Goal: Information Seeking & Learning: Check status

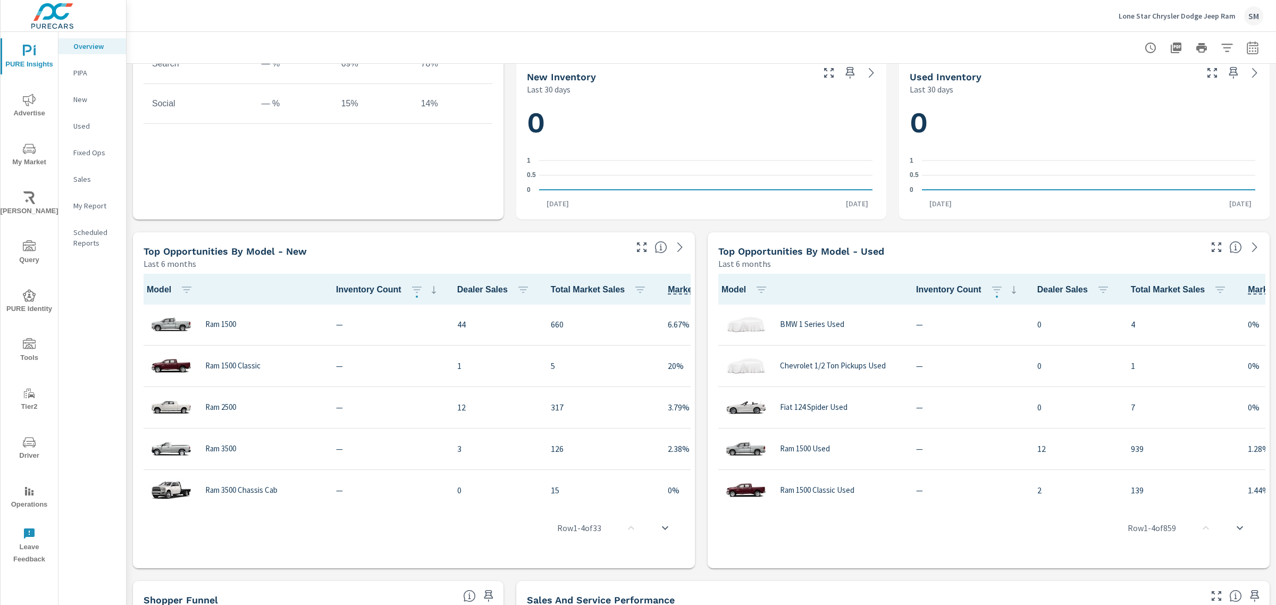
scroll to position [535, 0]
click at [1021, 49] on button "button" at bounding box center [1252, 47] width 21 height 21
click at [1021, 99] on select "Custom Yesterday Last week Last 7 days Last 14 days Last 30 days Last 45 days L…" at bounding box center [1158, 91] width 106 height 21
click at [1021, 81] on select "Custom Yesterday Last week Last 7 days Last 14 days Last 30 days Last 45 days L…" at bounding box center [1158, 91] width 106 height 21
select select "Last 60 days"
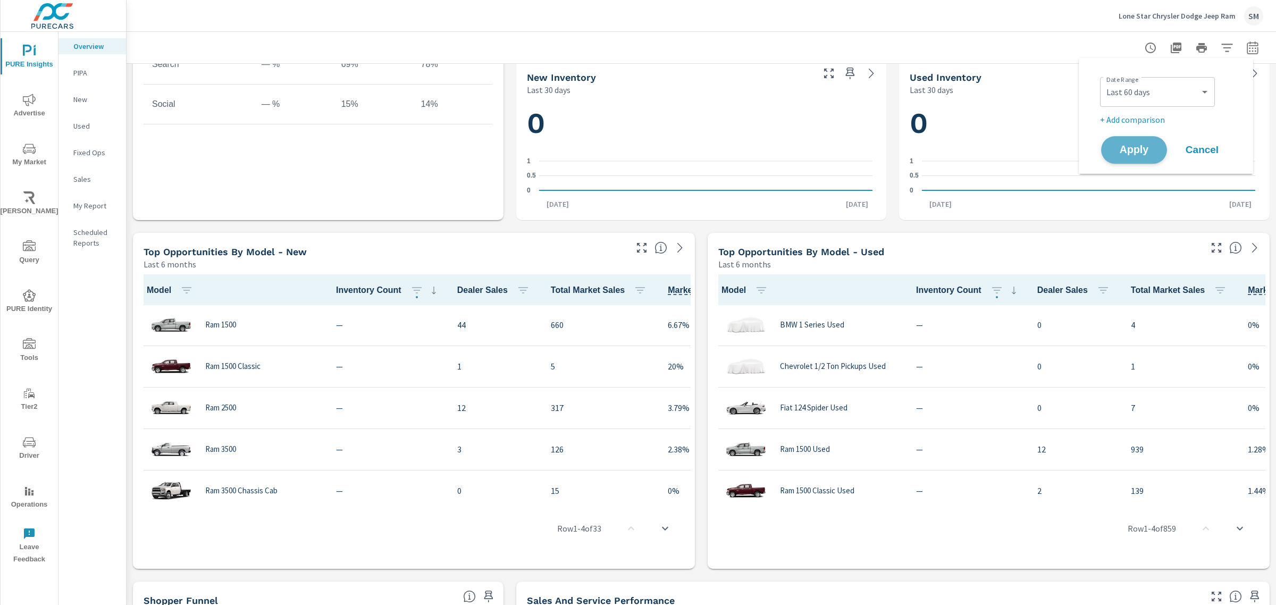
click at [1021, 152] on span "Apply" at bounding box center [1135, 150] width 44 height 10
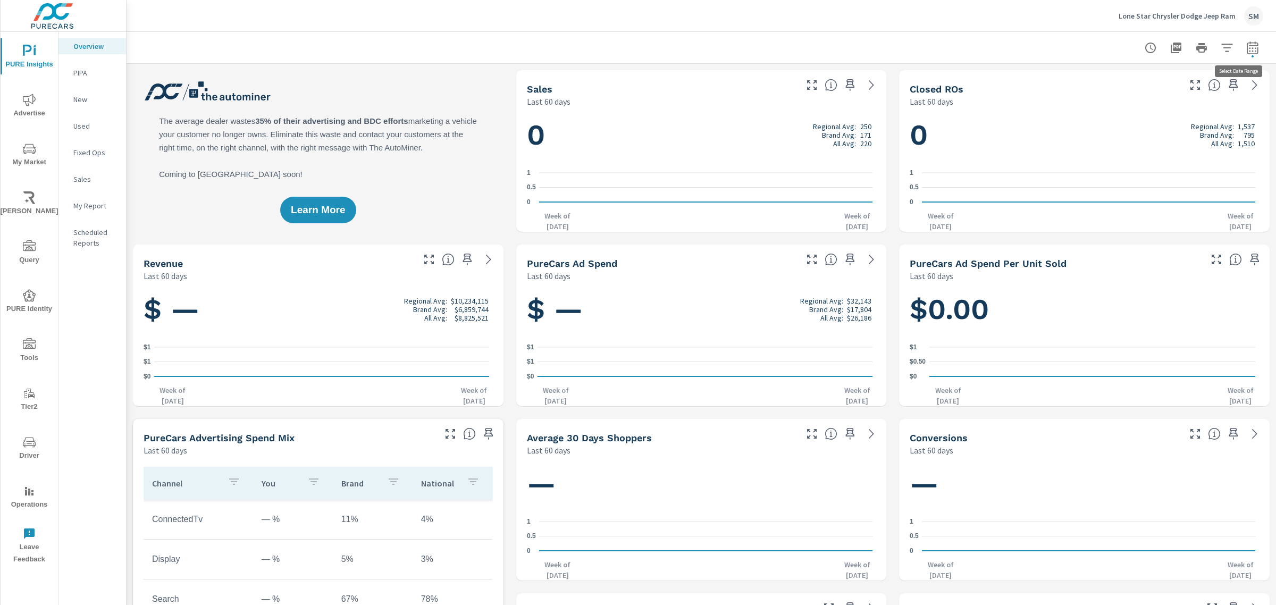
click at [1021, 51] on icon "button" at bounding box center [1253, 47] width 13 height 13
click at [1021, 91] on select "Custom Yesterday Last week Last 7 days Last 14 days Last 30 days Last 45 days L…" at bounding box center [1158, 91] width 106 height 21
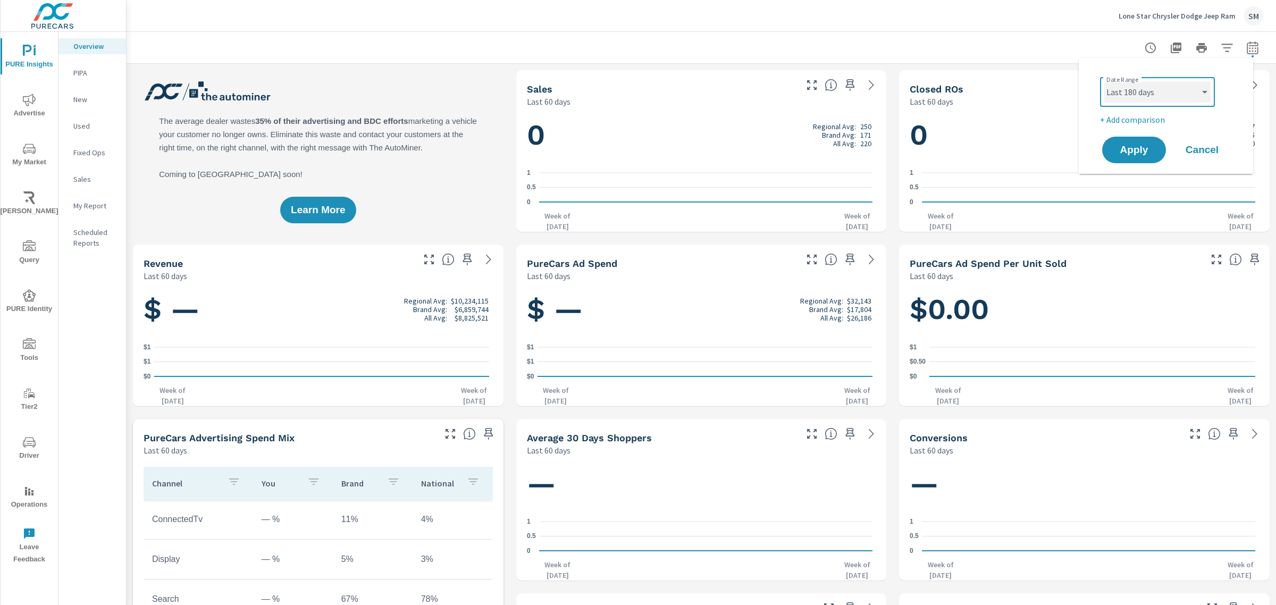
click at [1021, 81] on select "Custom Yesterday Last week Last 7 days Last 14 days Last 30 days Last 45 days L…" at bounding box center [1158, 91] width 106 height 21
select select "Last 180 days"
click at [1021, 155] on span "Apply" at bounding box center [1135, 150] width 44 height 10
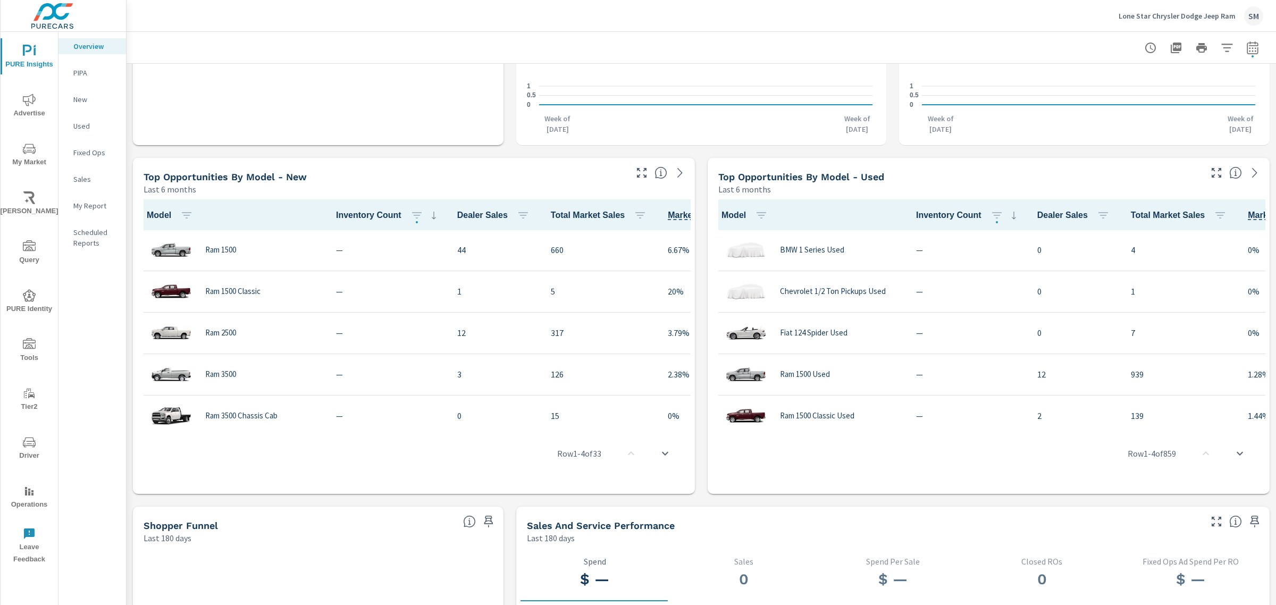
scroll to position [610, 0]
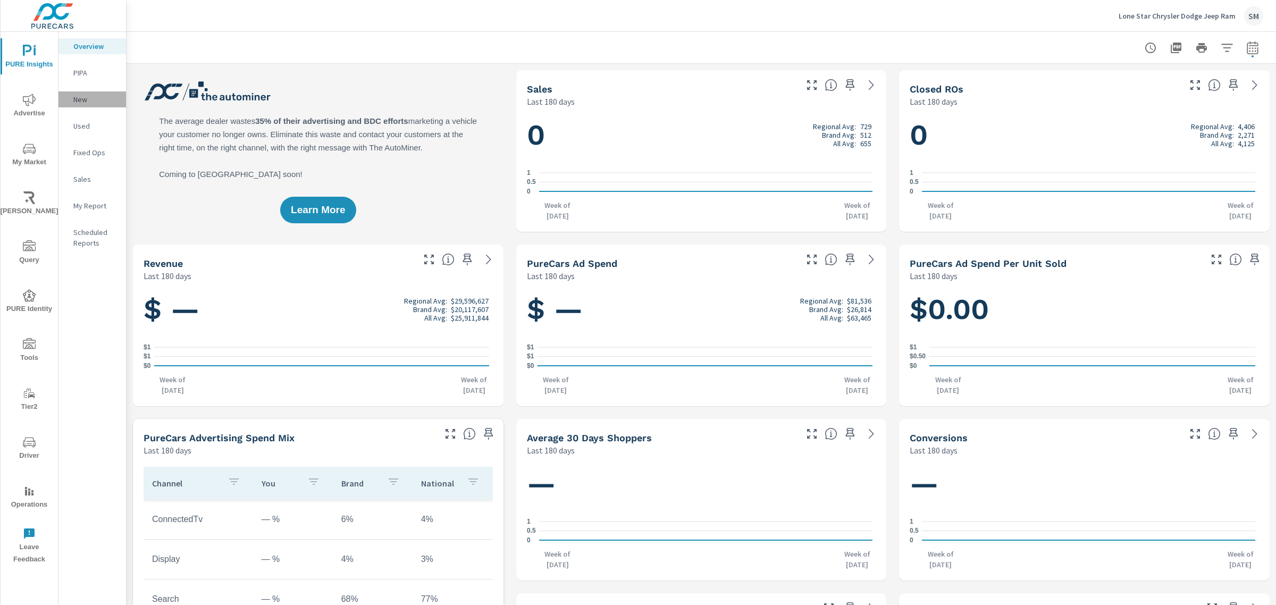
click at [82, 94] on p "New" at bounding box center [95, 99] width 44 height 11
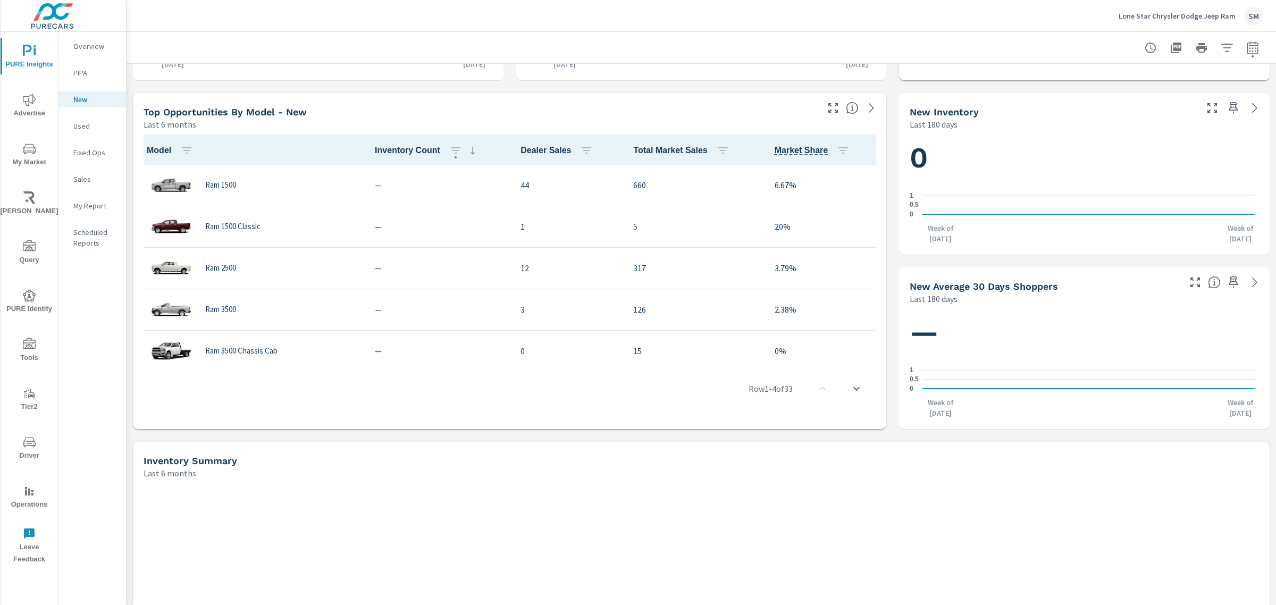
scroll to position [326, 0]
click at [1021, 44] on icon "button" at bounding box center [1253, 47] width 13 height 13
click at [1021, 95] on select "Custom Yesterday Last week Last 7 days Last 14 days Last 30 days Last 45 days L…" at bounding box center [1158, 91] width 106 height 21
click at [1021, 81] on select "Custom Yesterday Last week Last 7 days Last 14 days Last 30 days Last 45 days L…" at bounding box center [1158, 91] width 106 height 21
select select "Last 30 days"
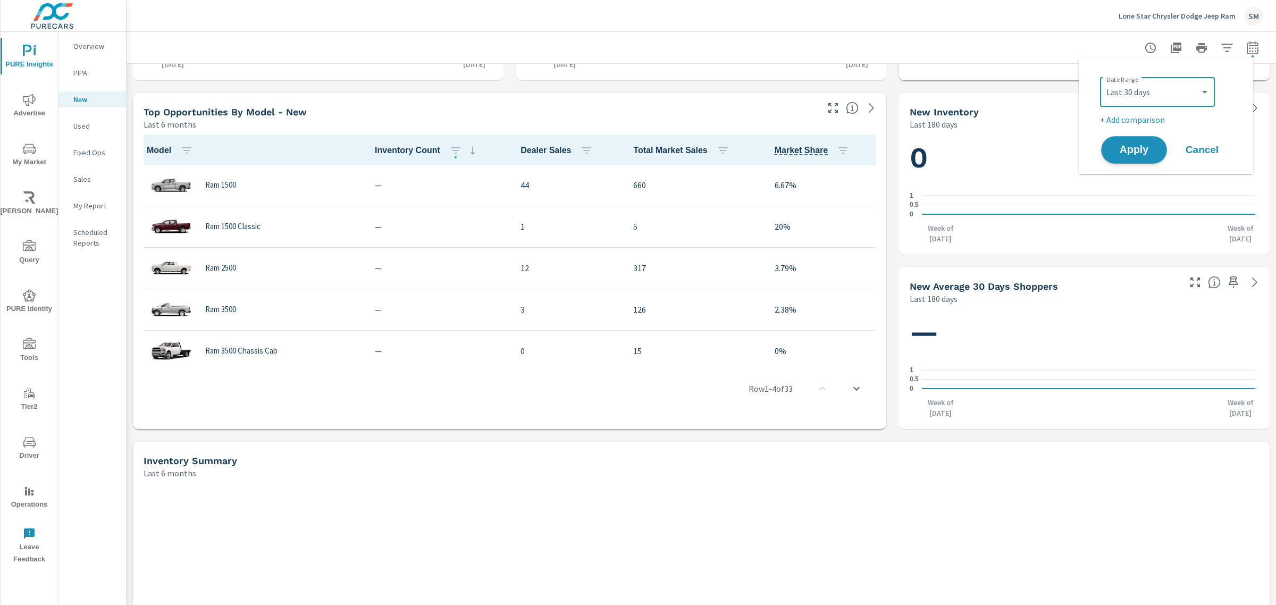
click at [1021, 150] on span "Apply" at bounding box center [1135, 150] width 44 height 10
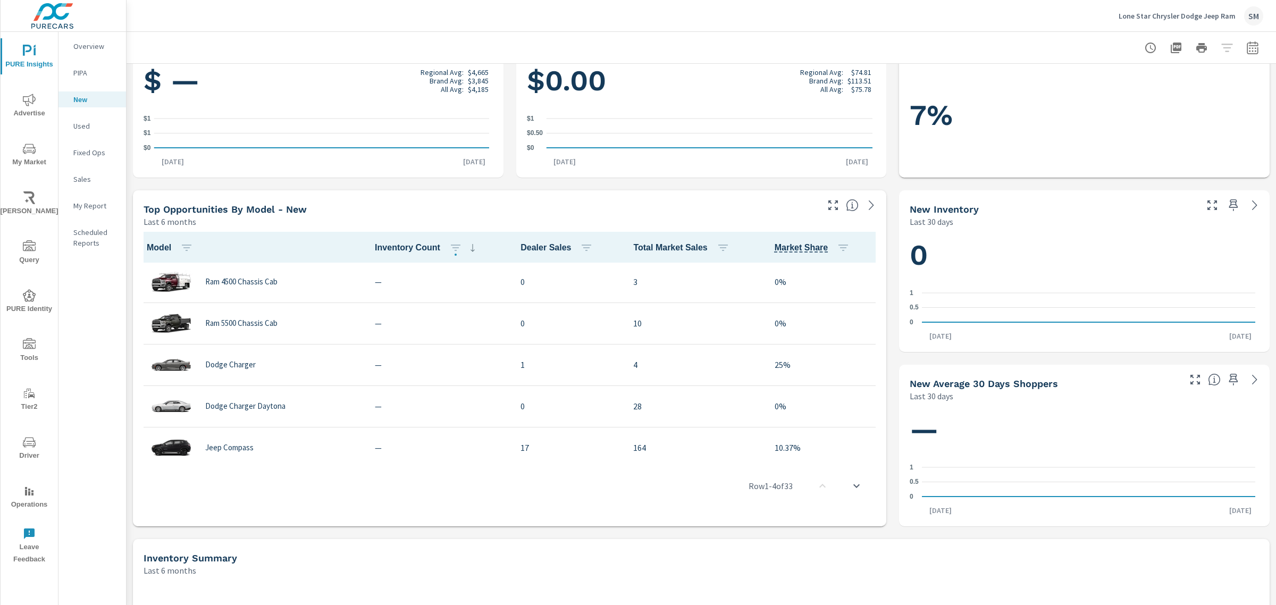
scroll to position [209, 0]
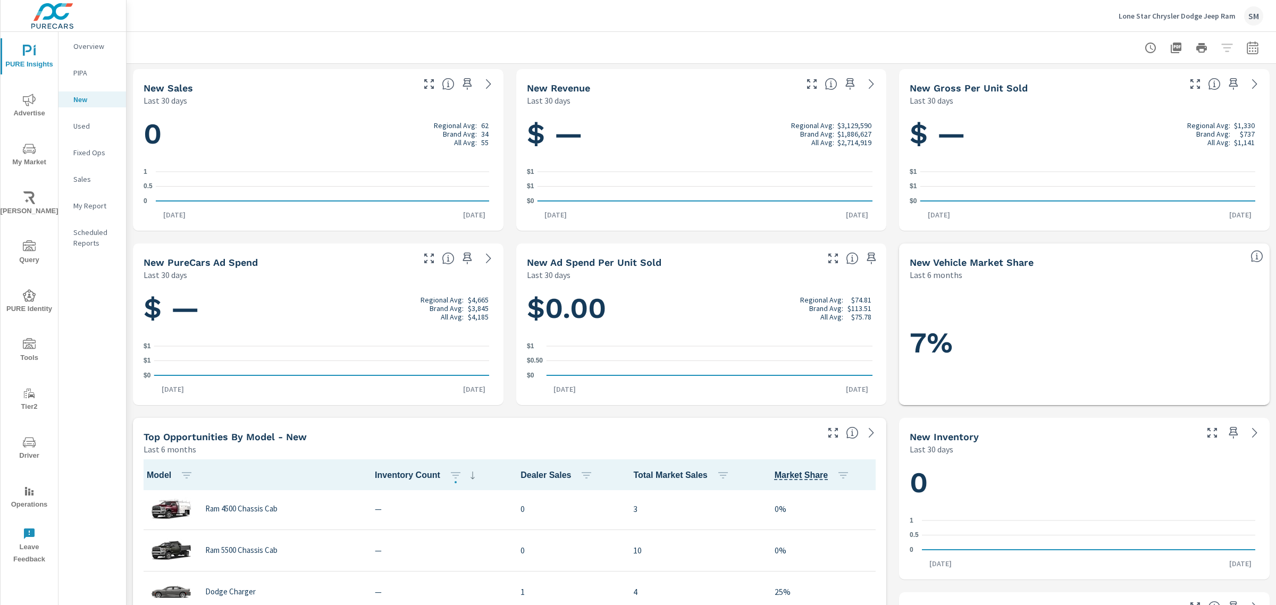
scroll to position [1, 0]
click at [1021, 18] on p "Lone Star Chrysler Dodge Jeep Ram" at bounding box center [1177, 16] width 117 height 10
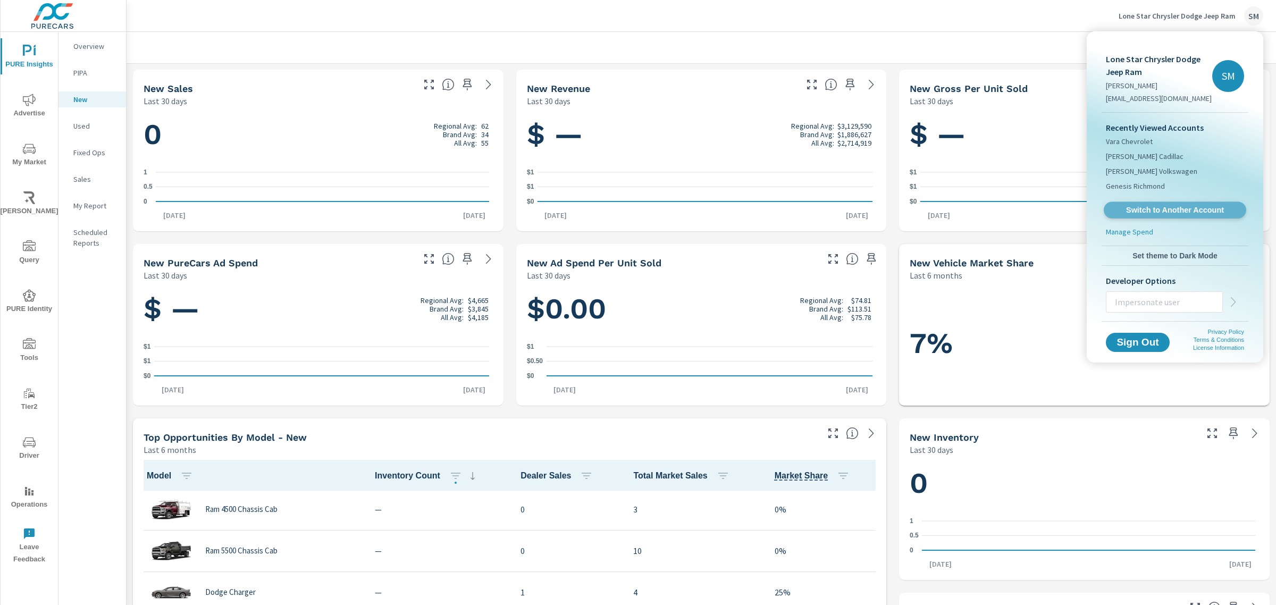
click at [1021, 208] on span "Switch to Another Account" at bounding box center [1175, 210] width 130 height 10
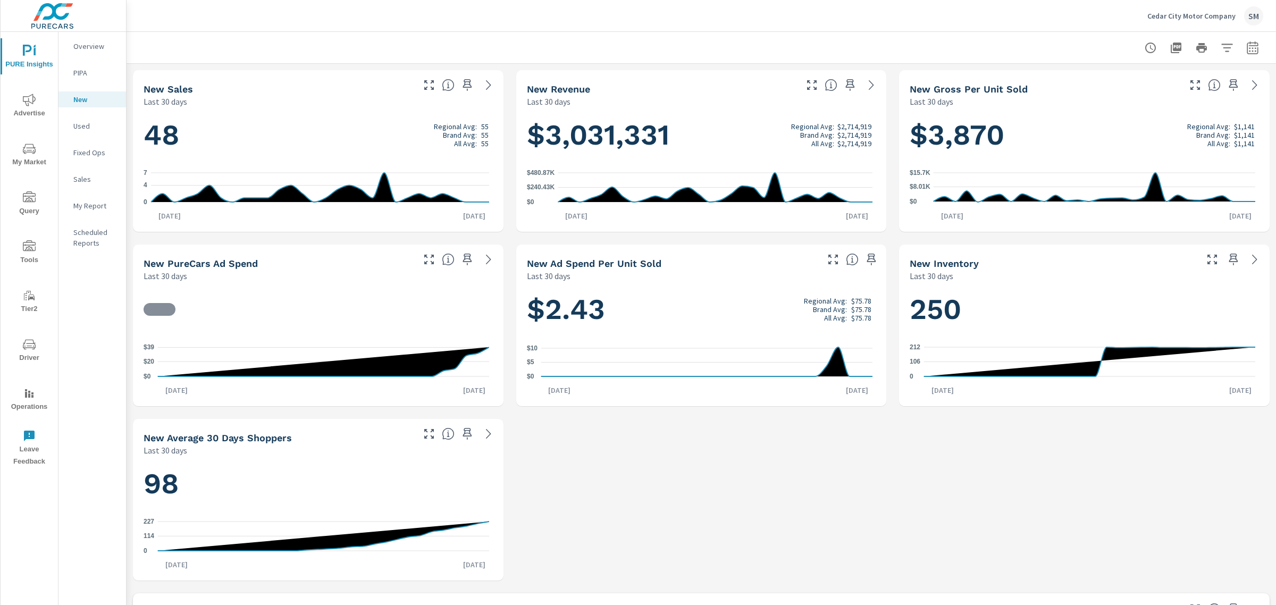
scroll to position [1, 0]
click at [28, 97] on icon "nav menu" at bounding box center [29, 100] width 13 height 13
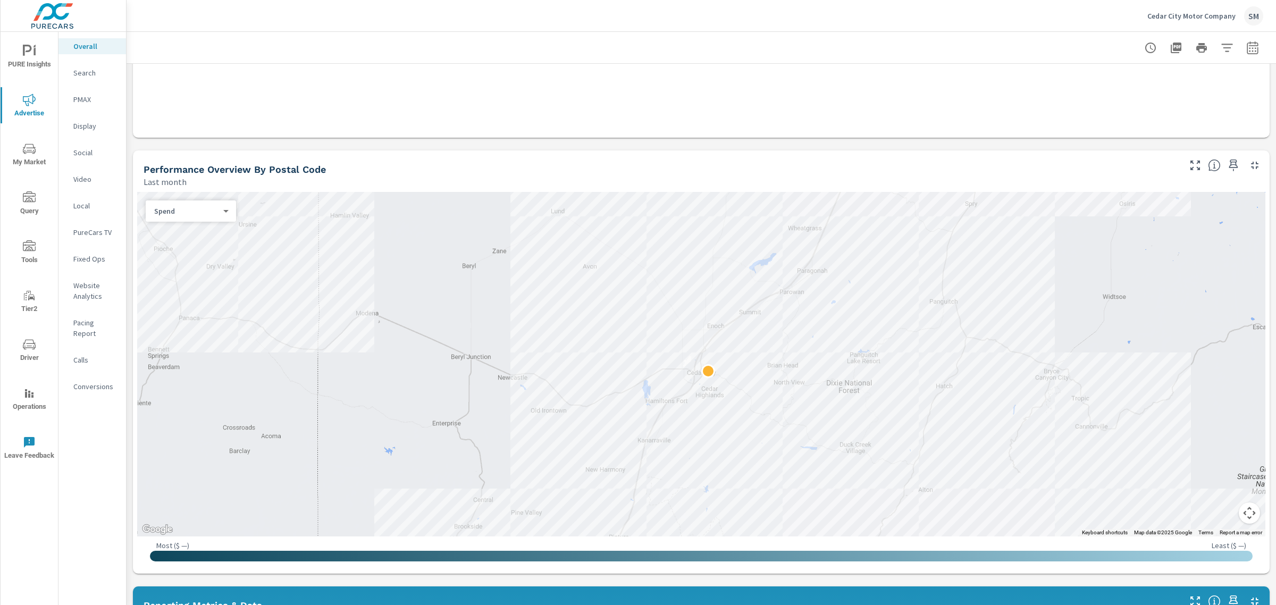
scroll to position [268, 0]
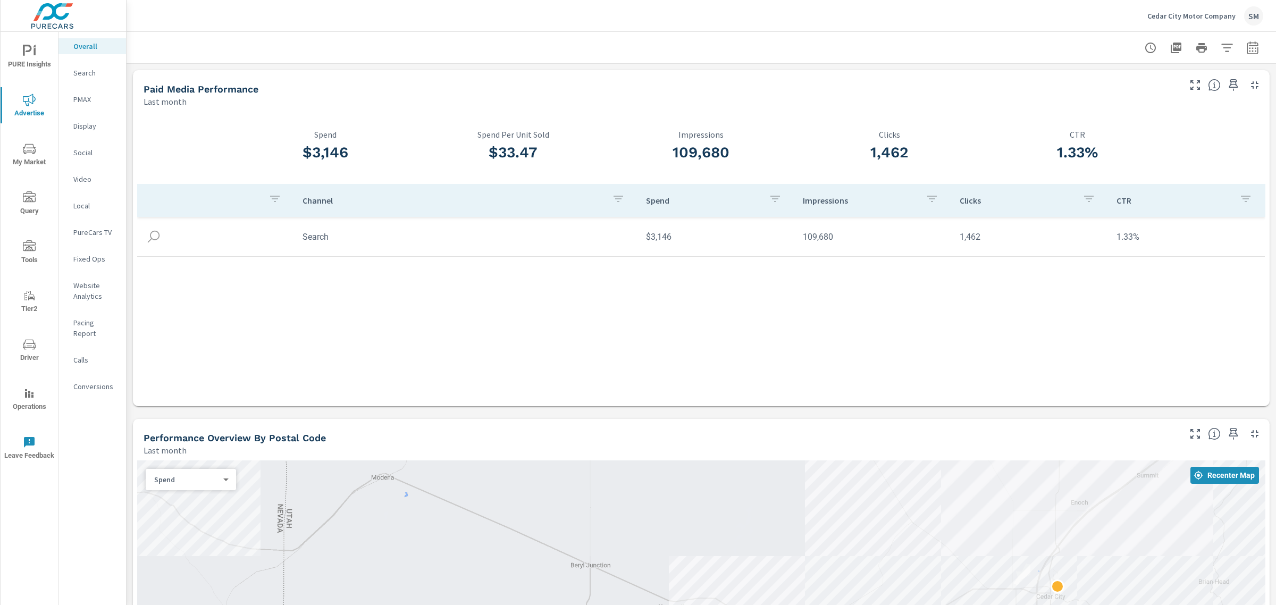
click at [104, 70] on p "Search" at bounding box center [95, 73] width 44 height 11
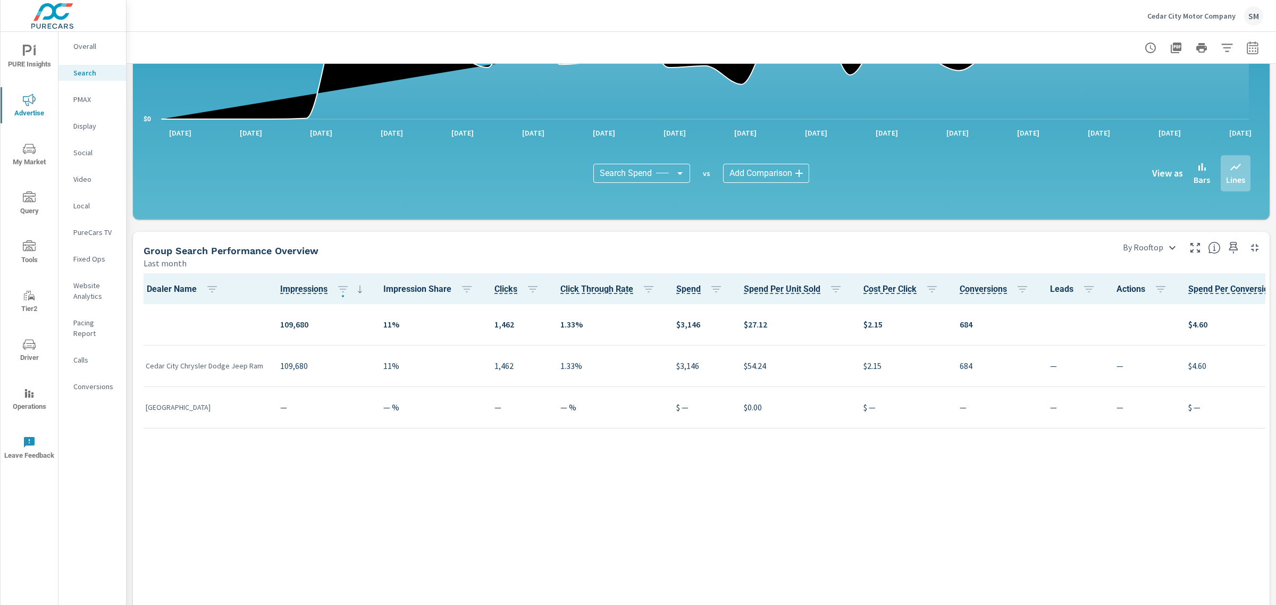
scroll to position [274, 0]
click at [1242, 49] on button "button" at bounding box center [1252, 47] width 21 height 21
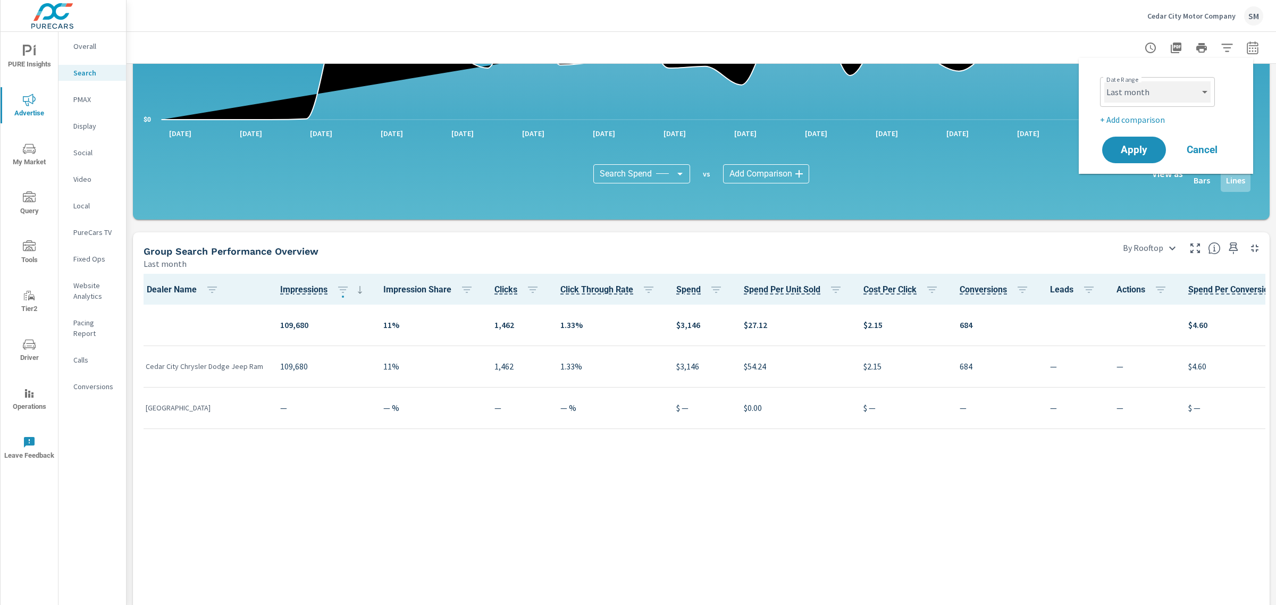
click at [1184, 93] on select "Custom Yesterday Last week Last 7 days Last 14 days Last 30 days Last 45 days L…" at bounding box center [1158, 91] width 106 height 21
click at [1105, 81] on select "Custom Yesterday Last week Last 7 days Last 14 days Last 30 days Last 45 days L…" at bounding box center [1158, 91] width 106 height 21
select select "Last week"
click at [1120, 149] on span "Apply" at bounding box center [1135, 150] width 44 height 10
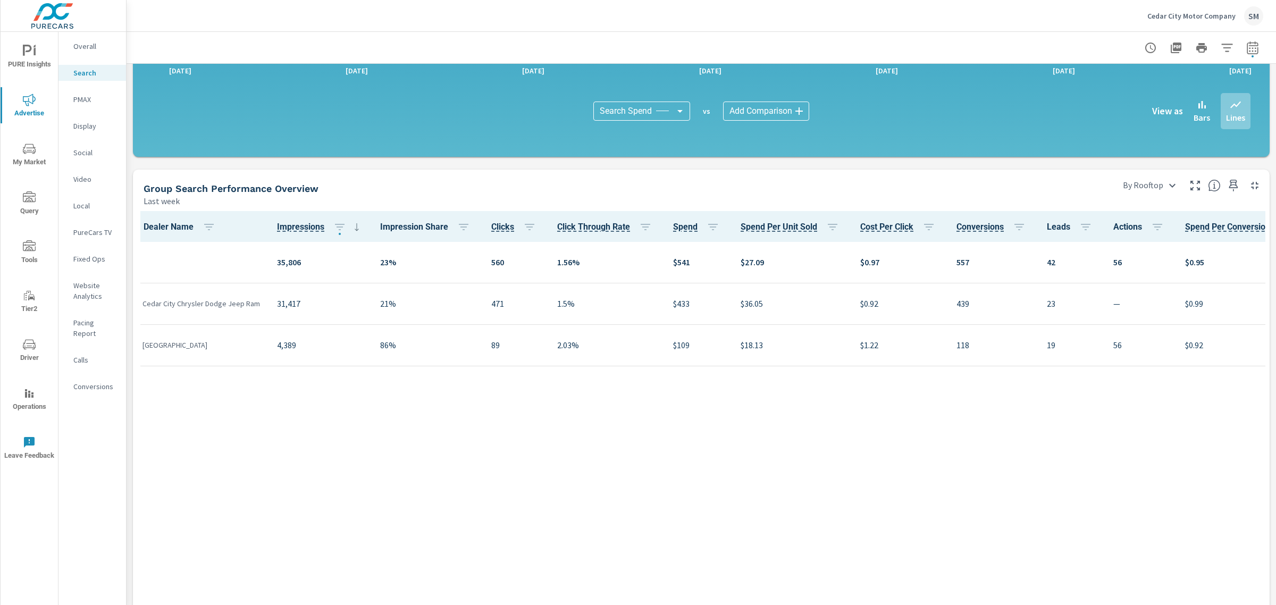
scroll to position [336, 0]
click at [24, 338] on icon "nav menu" at bounding box center [29, 344] width 13 height 13
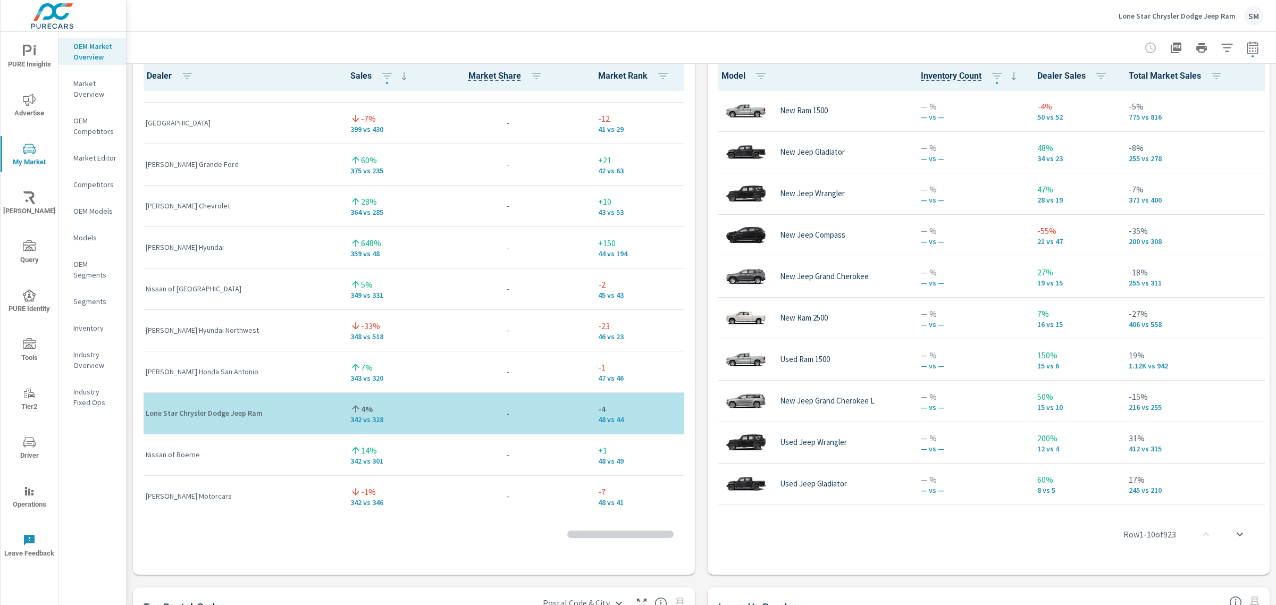
scroll to position [1649, 0]
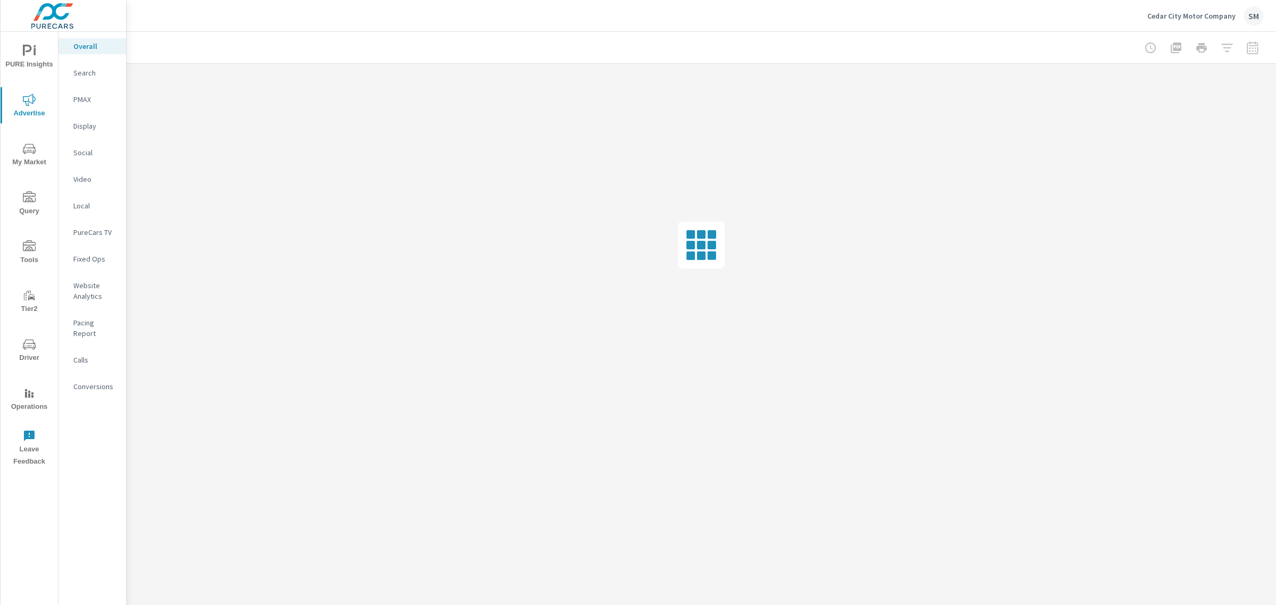
click at [88, 76] on p "Search" at bounding box center [95, 73] width 44 height 11
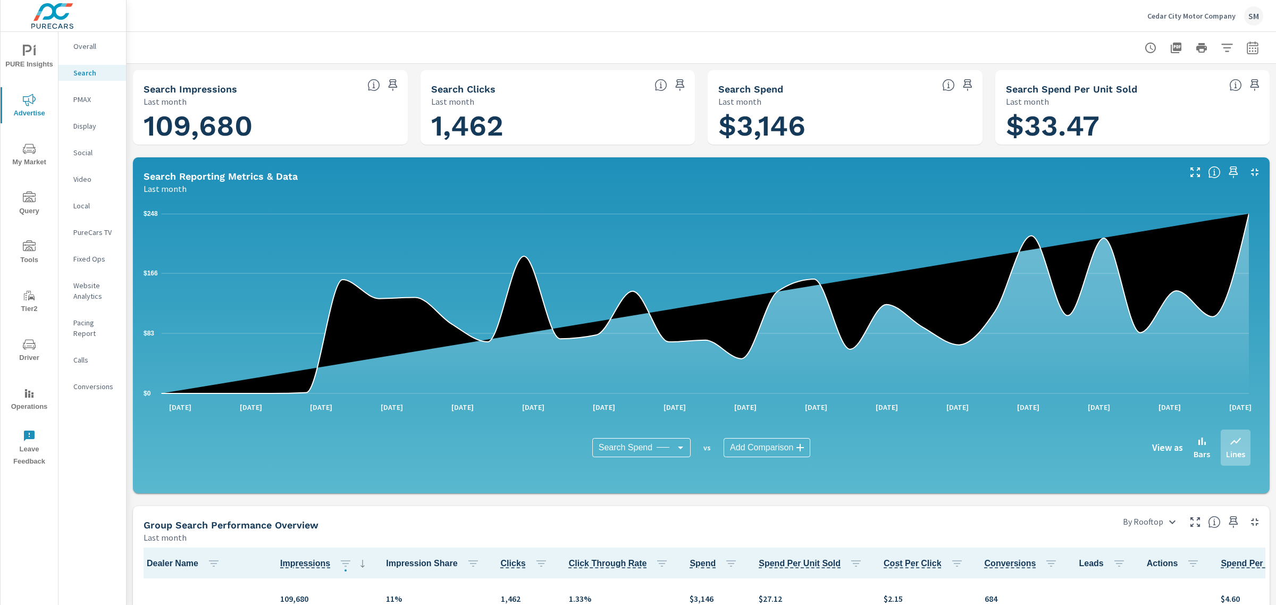
click at [89, 34] on nav "Overall Search PMAX Display Social Video Local PureCars TV Fixed Ops Website An…" at bounding box center [93, 221] width 68 height 378
click at [95, 41] on p "Overall" at bounding box center [95, 46] width 44 height 11
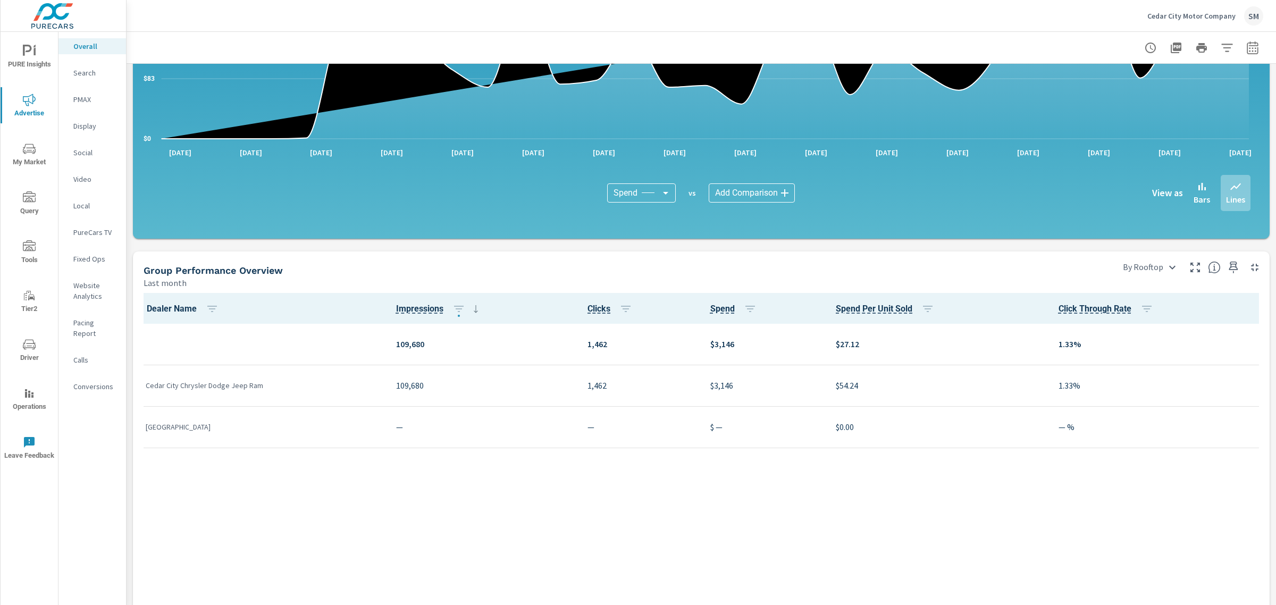
scroll to position [952, 0]
click at [83, 76] on p "Search" at bounding box center [95, 73] width 44 height 11
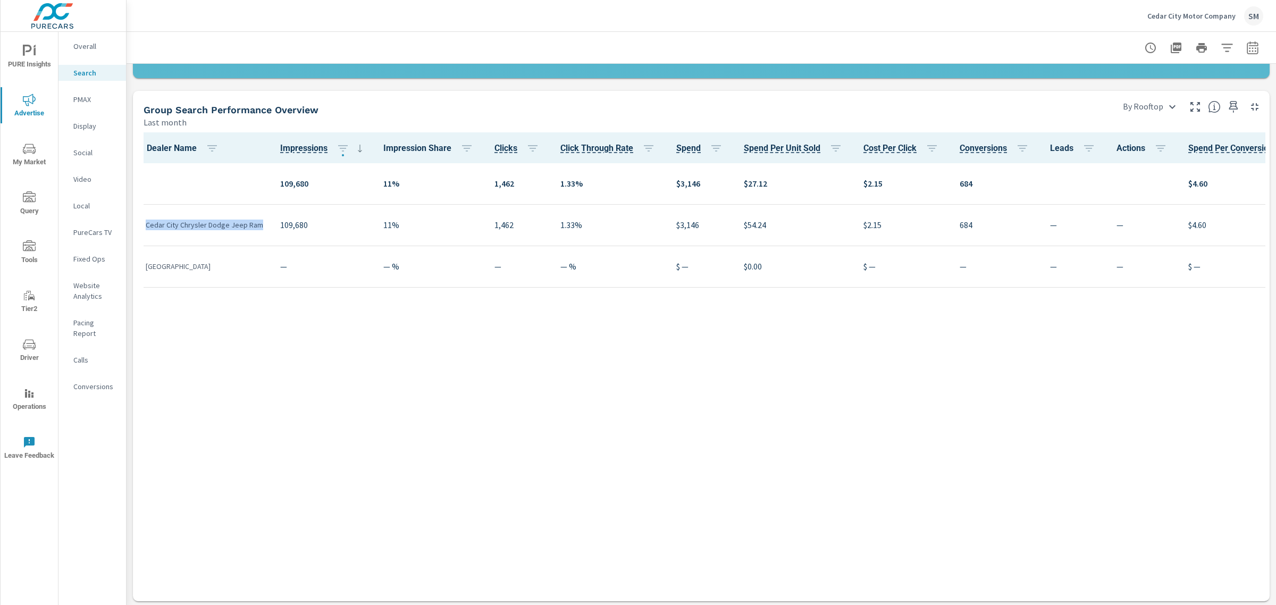
drag, startPoint x: 263, startPoint y: 224, endPoint x: 146, endPoint y: 227, distance: 117.0
click at [146, 227] on td "Cedar City Chrysler Dodge Jeep Ram" at bounding box center [204, 224] width 135 height 41
copy p "Cedar City Chrysler Dodge Jeep Ram"
drag, startPoint x: 197, startPoint y: 264, endPoint x: 147, endPoint y: 264, distance: 50.0
click at [147, 264] on p "Cedar City Ford" at bounding box center [205, 266] width 118 height 11
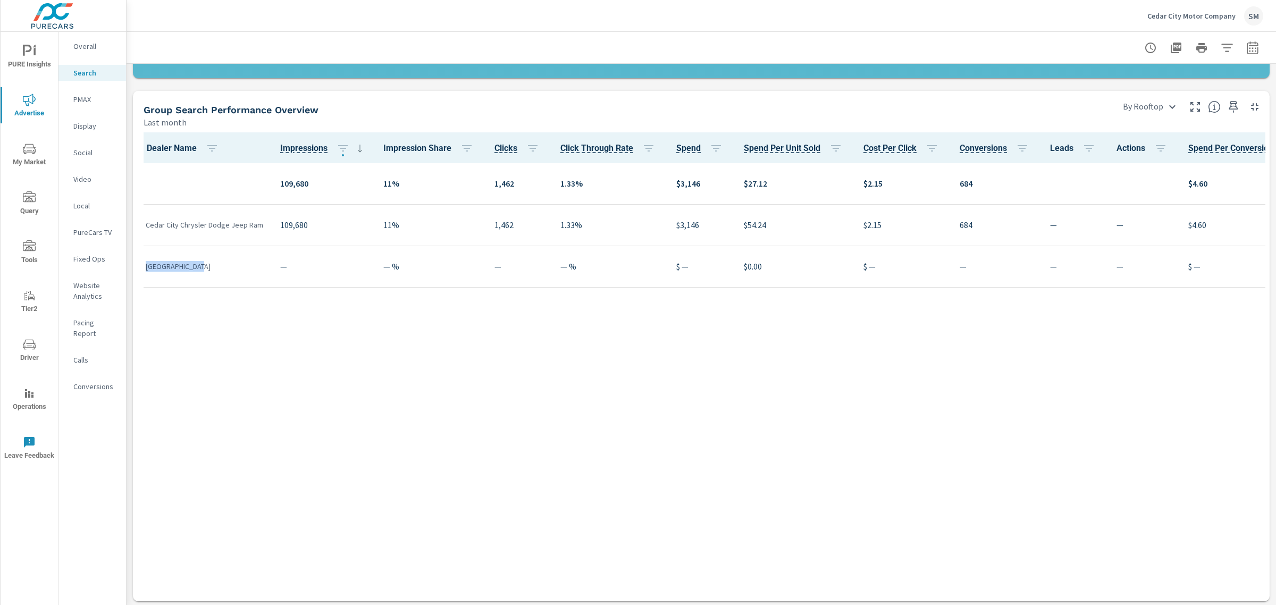
copy p "Cedar City Ford"
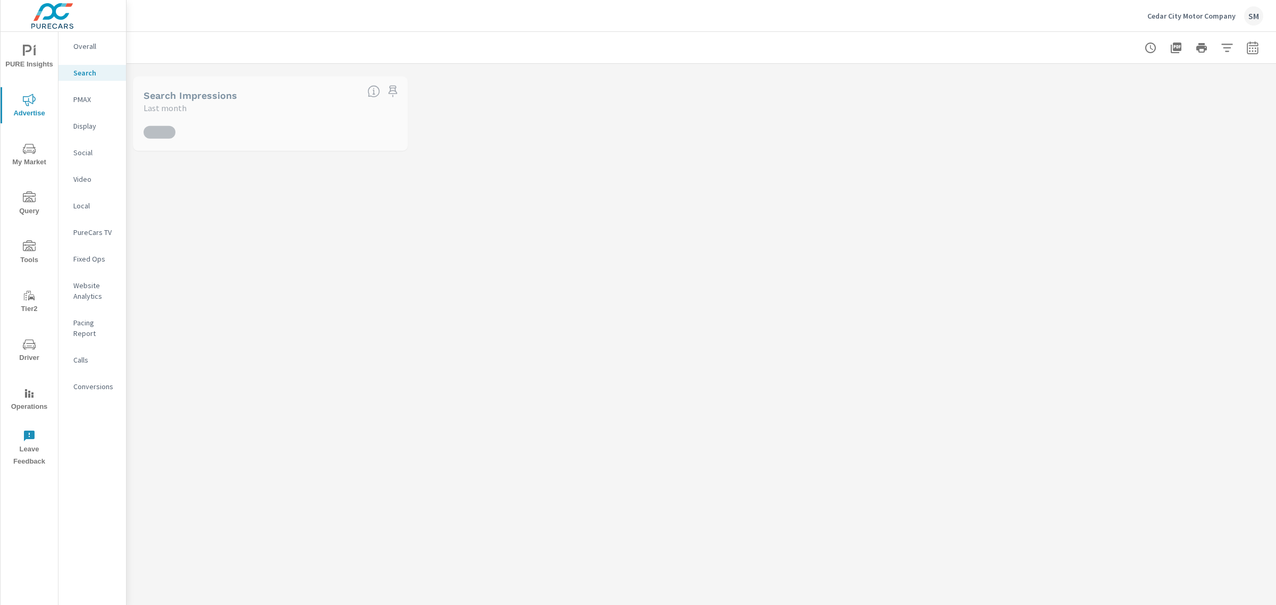
click at [1196, 20] on div "Cedar City Motor Company SM" at bounding box center [1206, 15] width 116 height 19
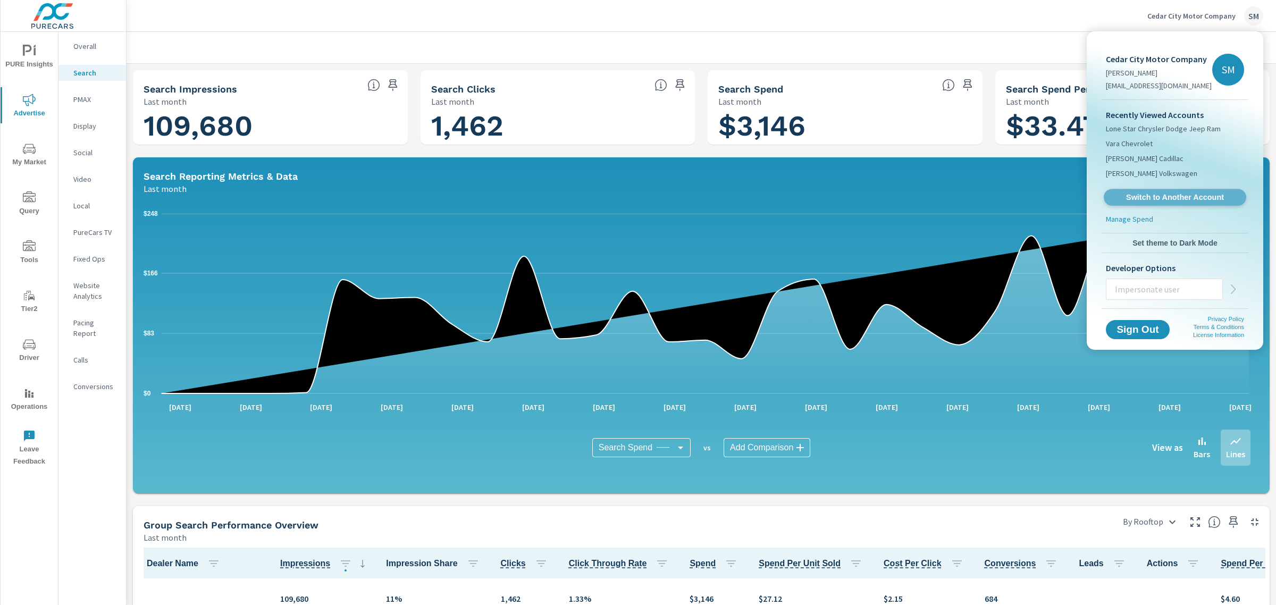
click at [1177, 194] on span "Switch to Another Account" at bounding box center [1175, 198] width 130 height 10
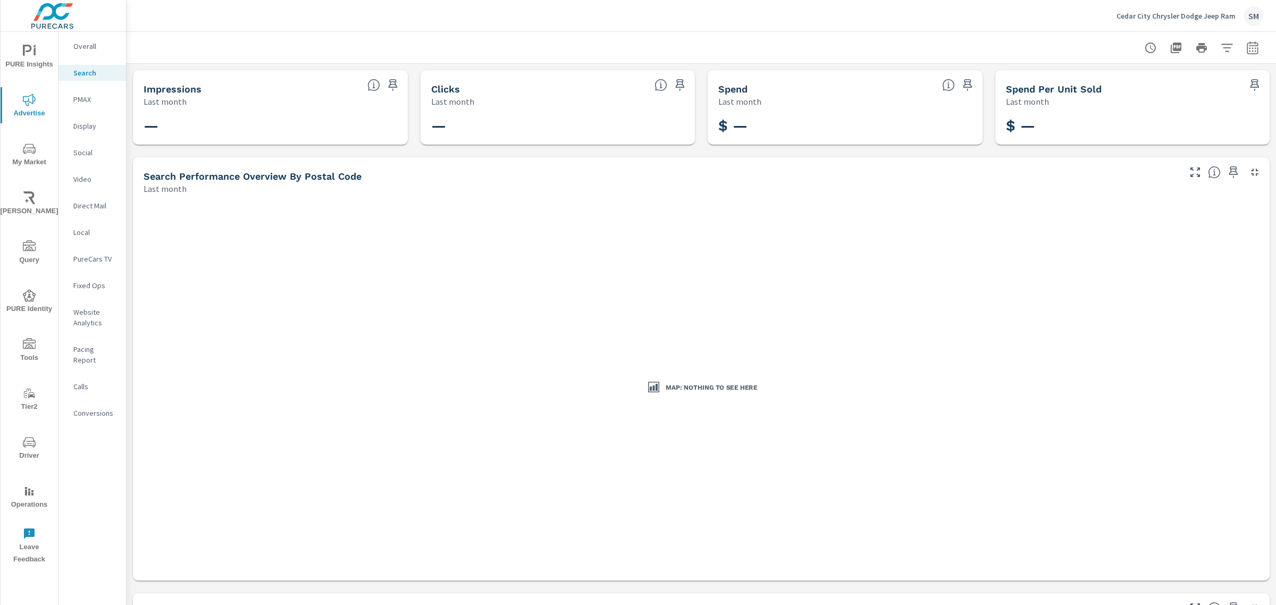
click at [94, 43] on p "Overall" at bounding box center [95, 46] width 44 height 11
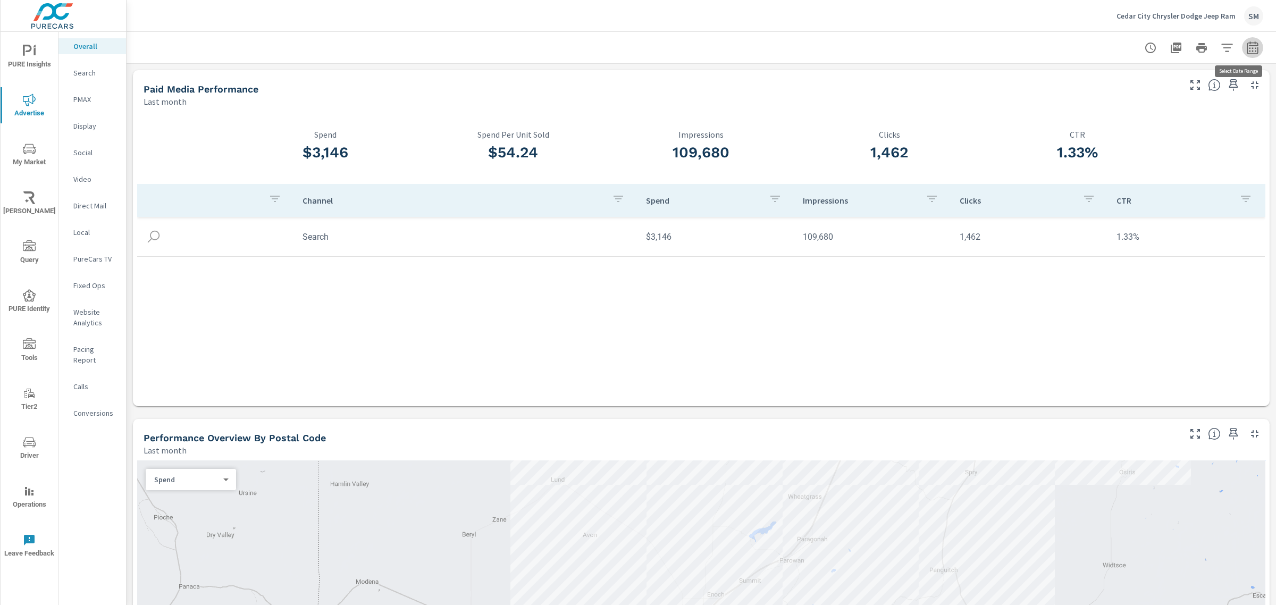
click at [1249, 48] on icon "button" at bounding box center [1252, 49] width 7 height 4
select select "Last month"
click at [953, 59] on div at bounding box center [701, 47] width 1124 height 31
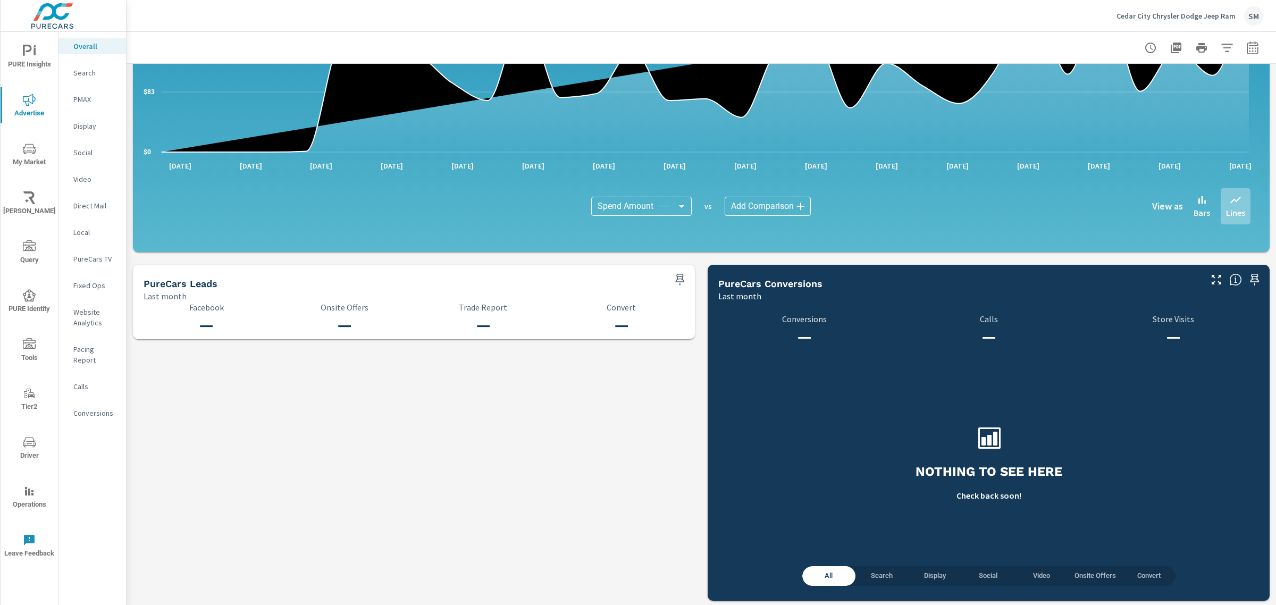
scroll to position [940, 0]
click at [83, 70] on p "Search" at bounding box center [95, 73] width 44 height 11
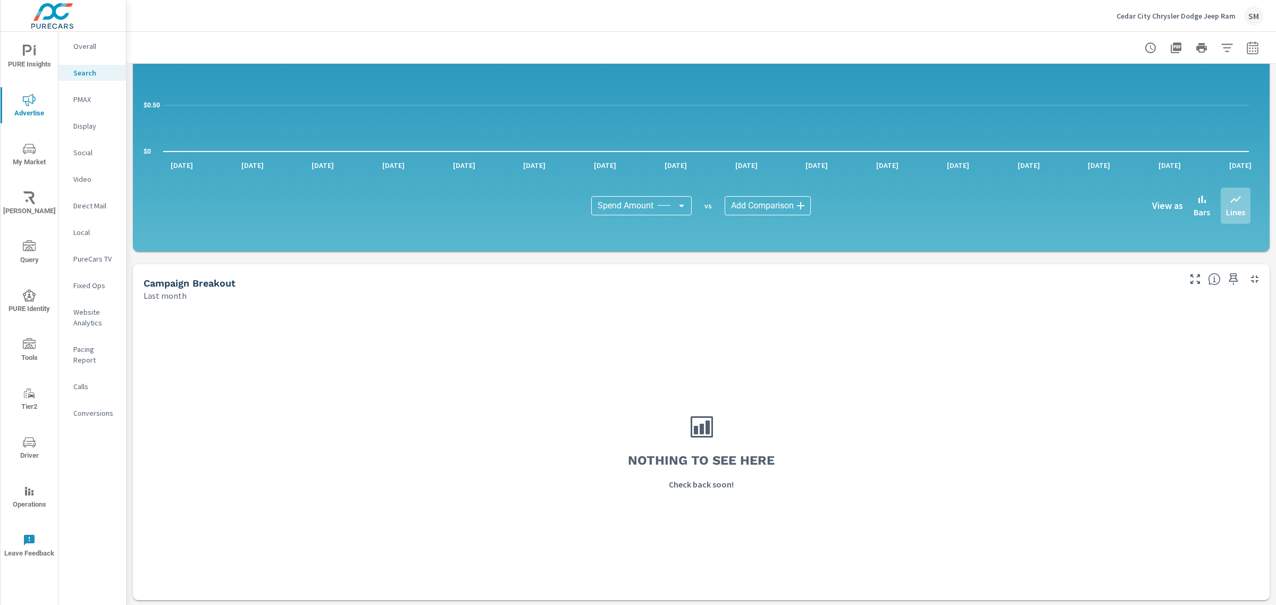
scroll to position [591, 0]
click at [89, 48] on p "Overall" at bounding box center [95, 46] width 44 height 11
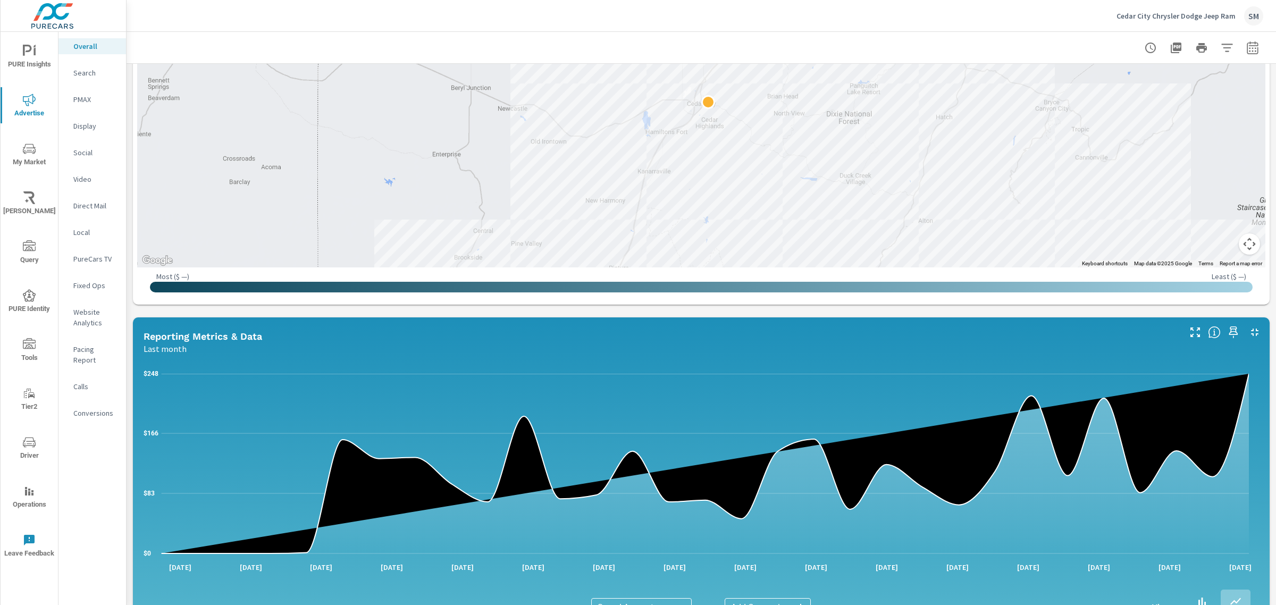
scroll to position [536, 0]
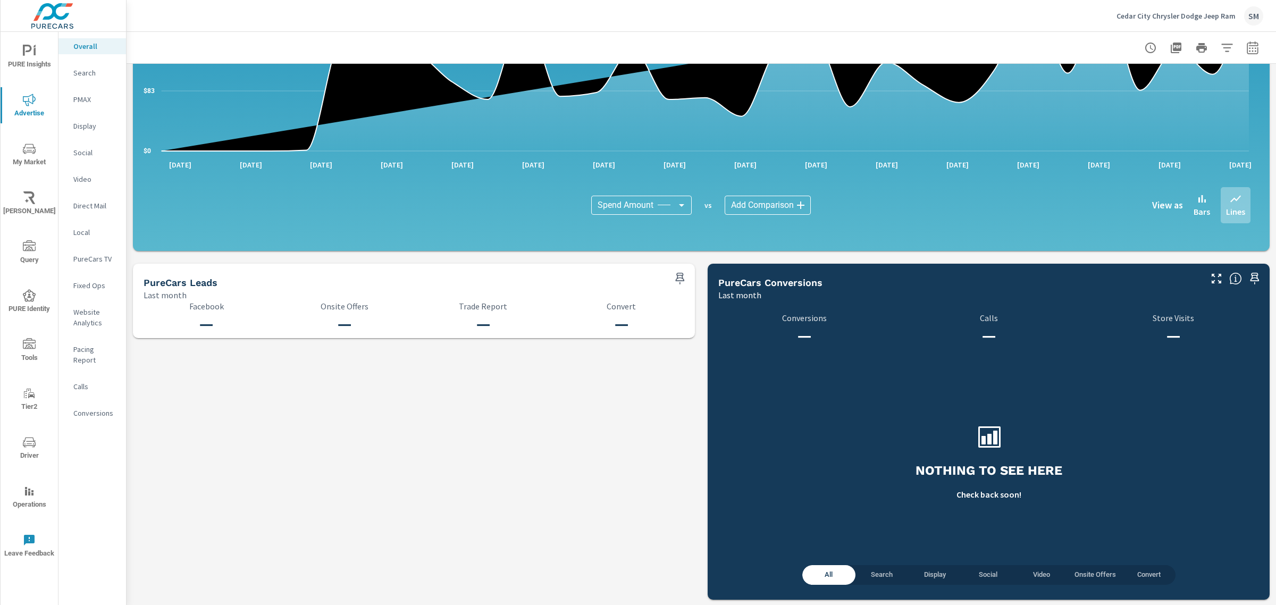
scroll to position [937, 0]
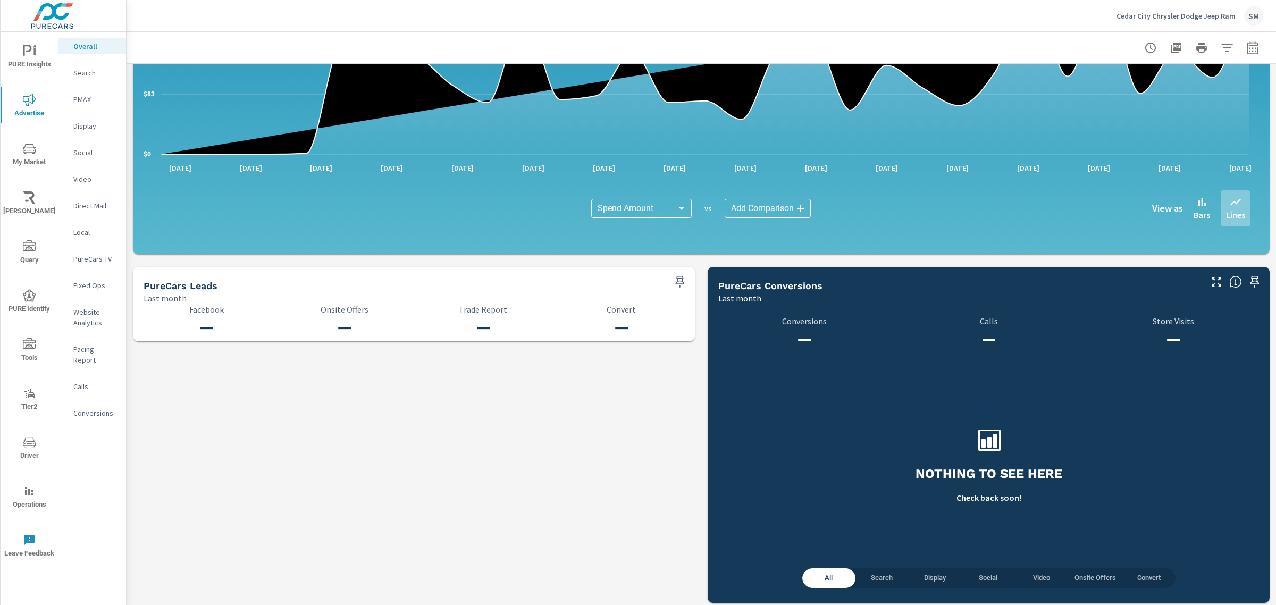
click at [28, 444] on icon "nav menu" at bounding box center [29, 442] width 13 height 13
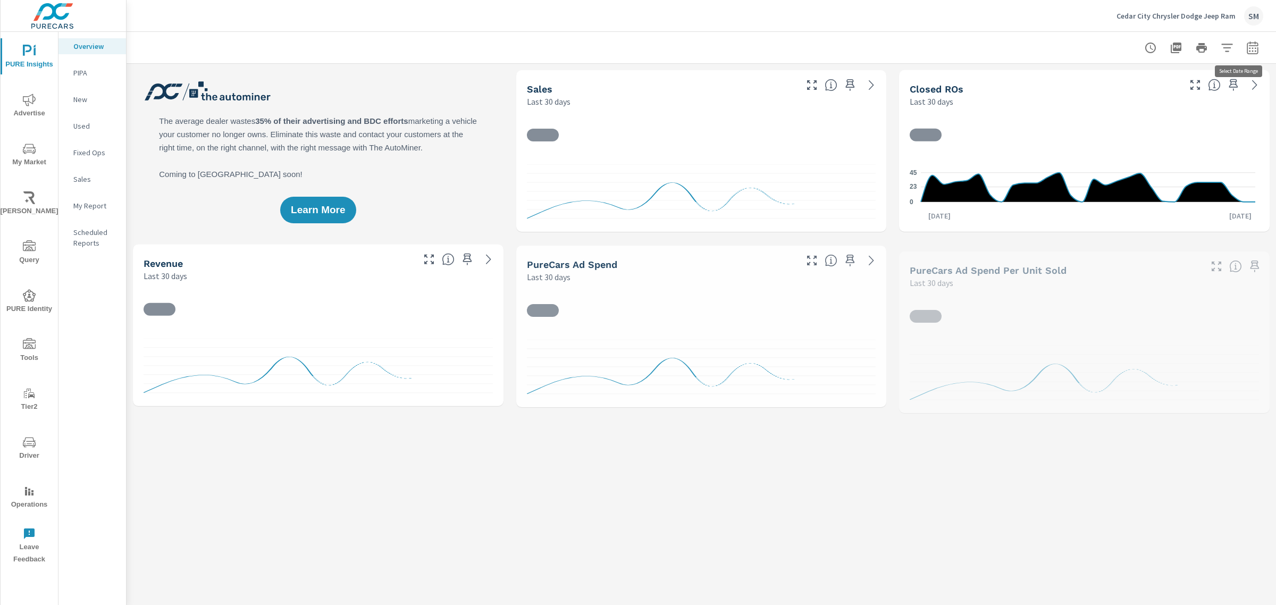
click at [1247, 46] on icon "button" at bounding box center [1253, 47] width 13 height 13
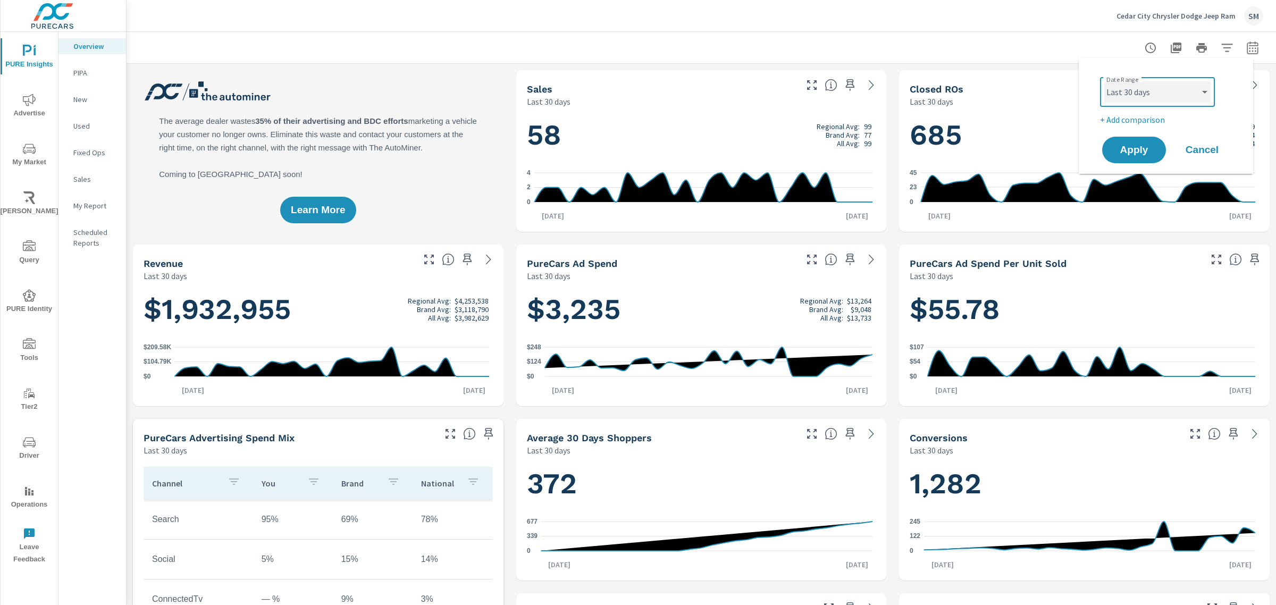
click at [1176, 89] on select "Custom Yesterday Last week Last 7 days Last 14 days Last 30 days Last 45 days L…" at bounding box center [1158, 91] width 106 height 21
click at [1105, 81] on select "Custom Yesterday Last week Last 7 days Last 14 days Last 30 days Last 45 days L…" at bounding box center [1158, 91] width 106 height 21
select select "Last month"
click at [1134, 158] on button "Apply" at bounding box center [1134, 150] width 66 height 28
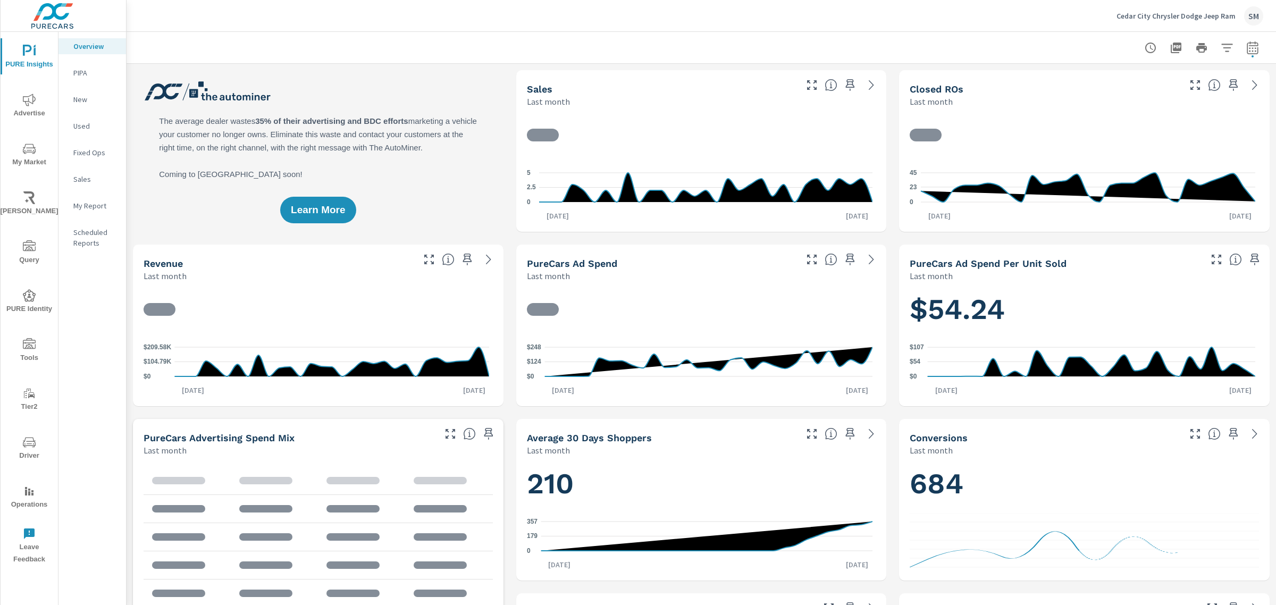
scroll to position [1, 0]
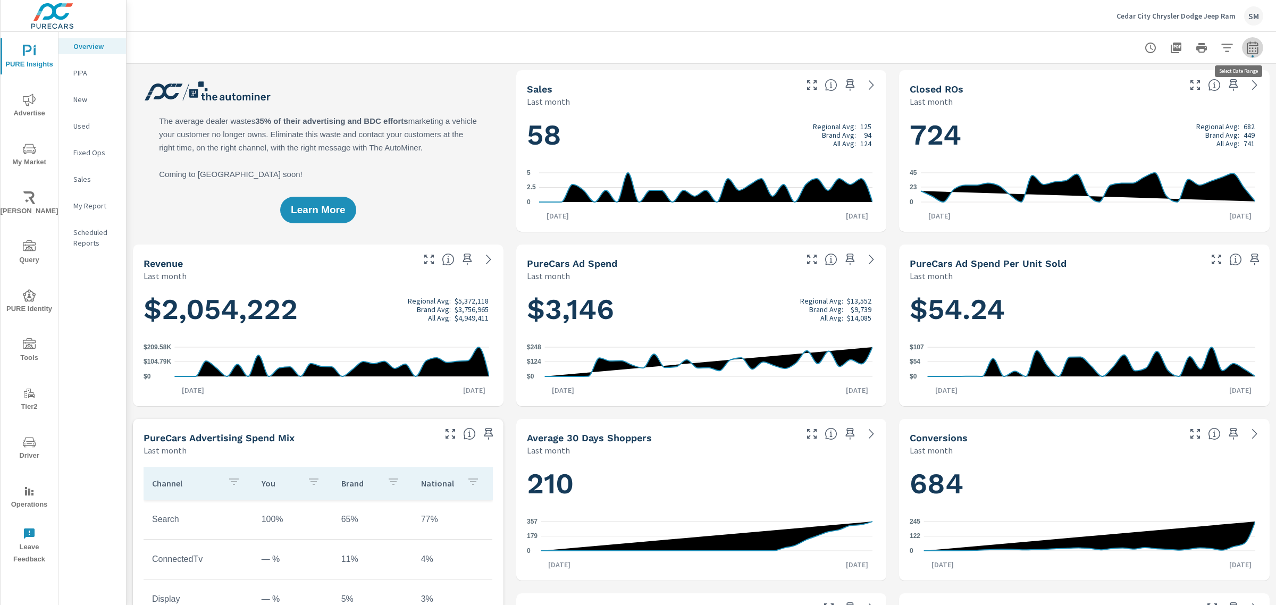
click at [1242, 48] on button "button" at bounding box center [1252, 47] width 21 height 21
click at [1147, 98] on select "Custom Yesterday Last week Last 7 days Last 14 days Last 30 days Last 45 days L…" at bounding box center [1158, 91] width 106 height 21
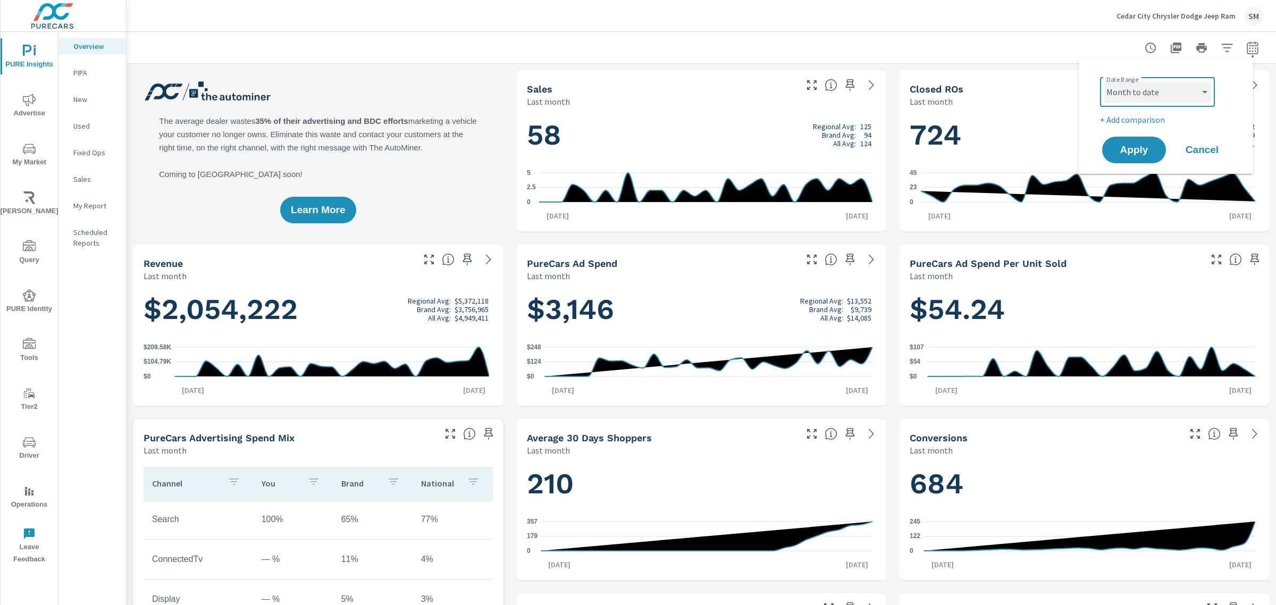
click at [1105, 81] on select "Custom Yesterday Last week Last 7 days Last 14 days Last 30 days Last 45 days L…" at bounding box center [1158, 91] width 106 height 21
select select "Month to date"
click at [1126, 145] on span "Apply" at bounding box center [1135, 150] width 44 height 10
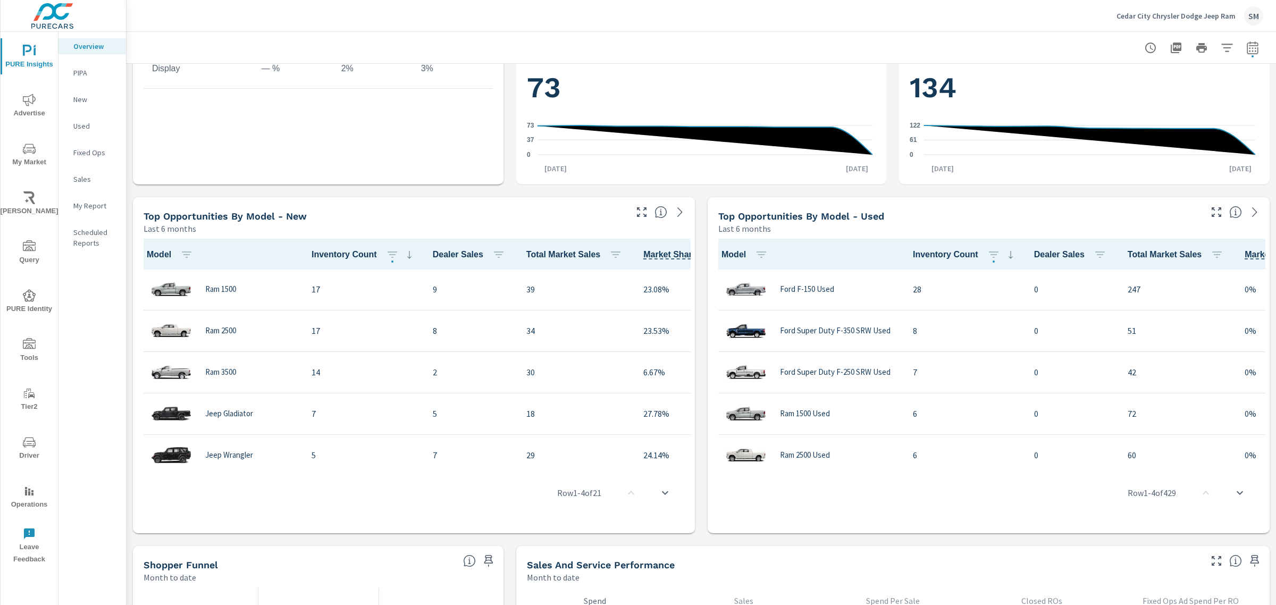
scroll to position [581, 0]
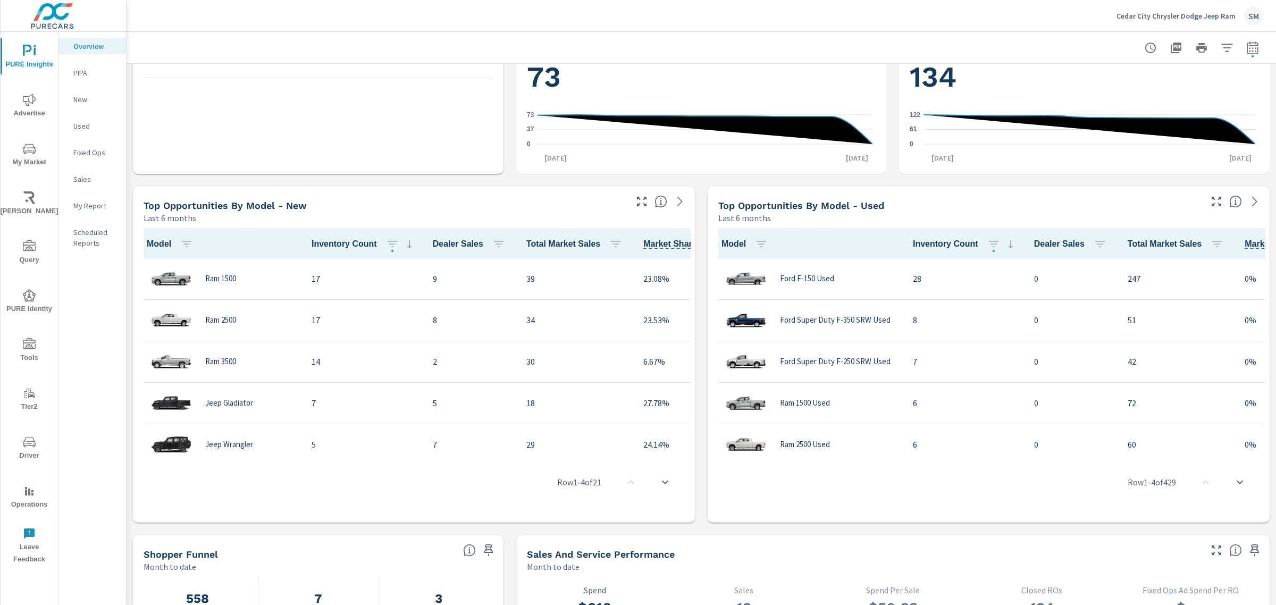
click at [80, 70] on p "PIPA" at bounding box center [95, 73] width 44 height 11
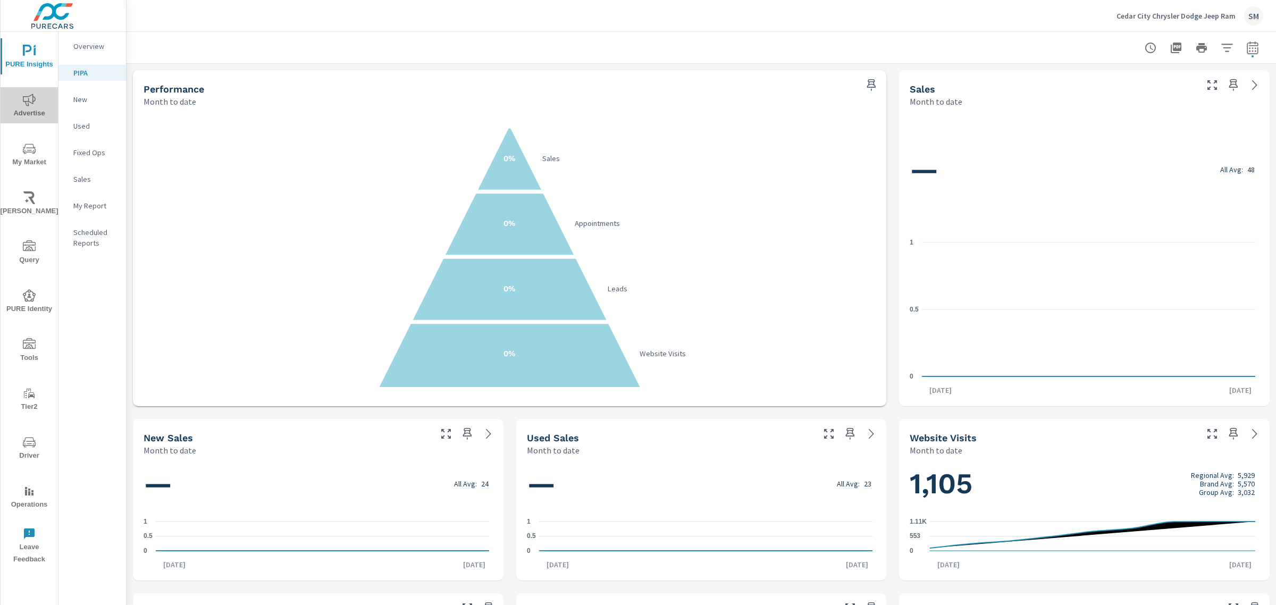
click at [27, 101] on icon "nav menu" at bounding box center [29, 100] width 13 height 12
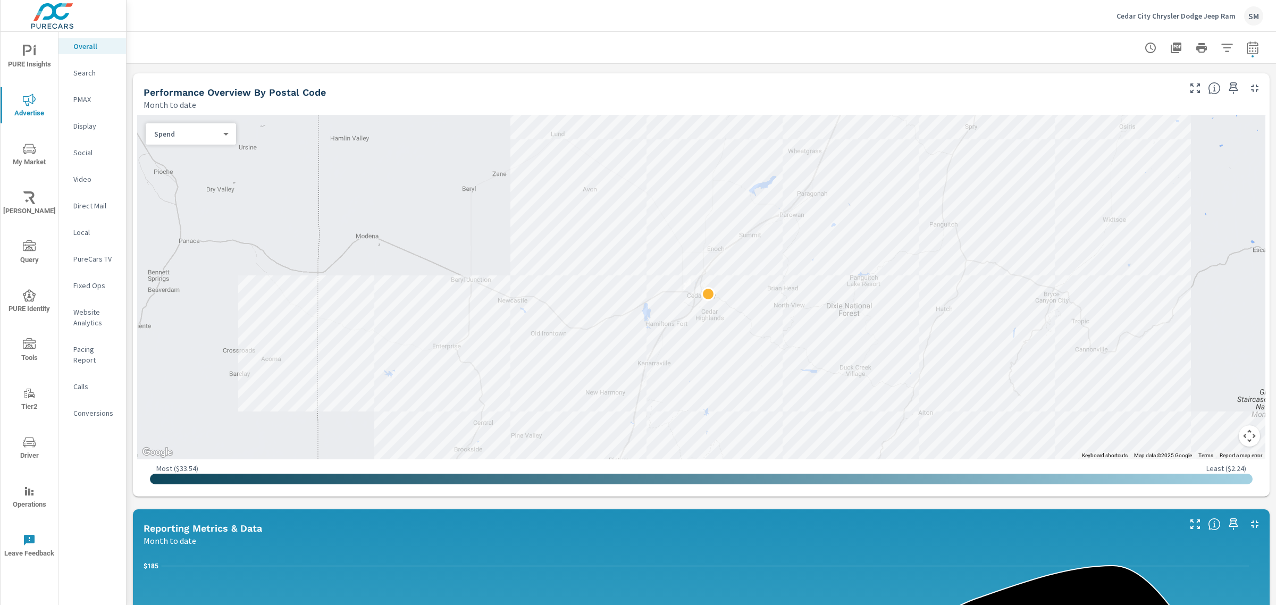
scroll to position [346, 0]
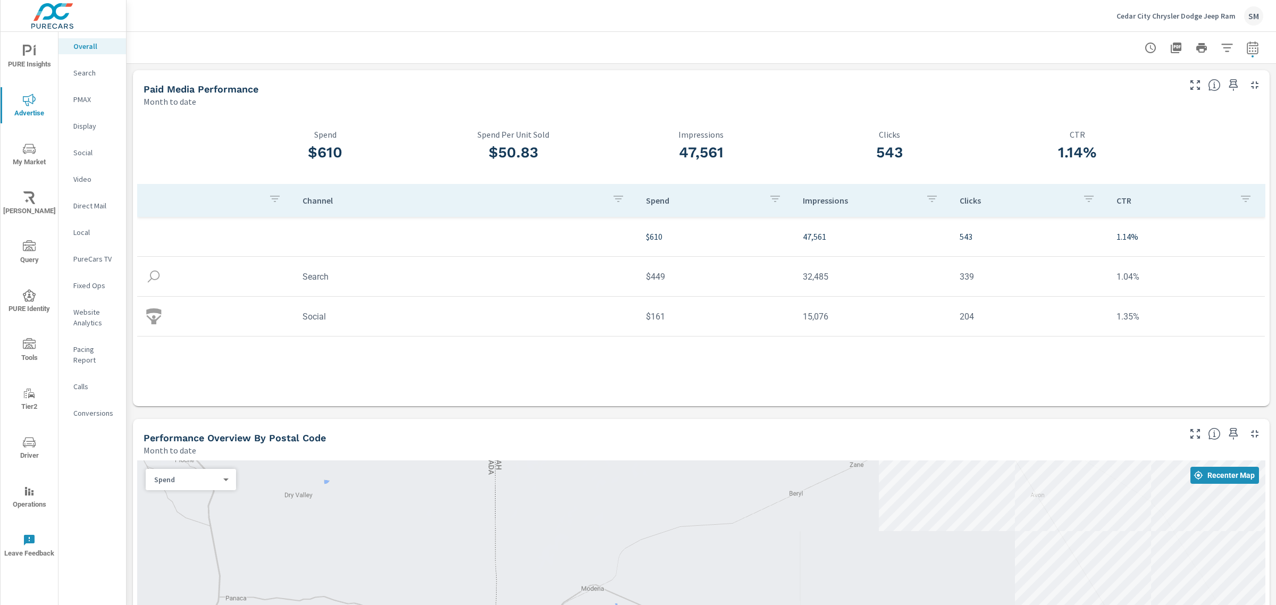
scroll to position [1, 0]
click at [102, 75] on p "Search" at bounding box center [95, 73] width 44 height 11
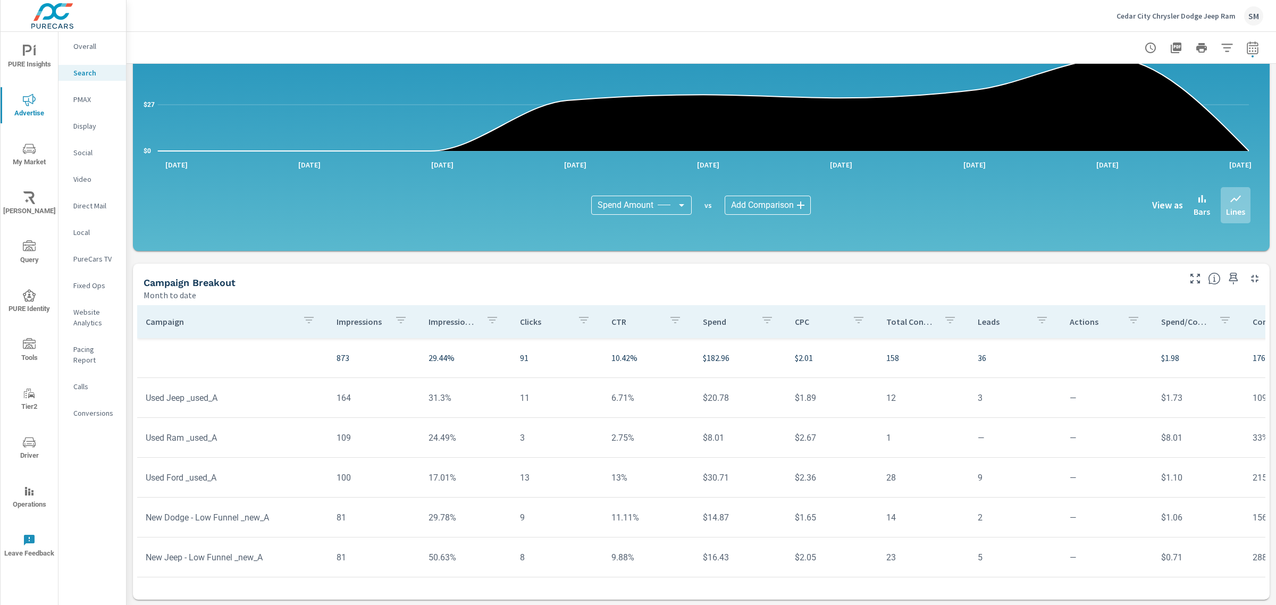
scroll to position [591, 0]
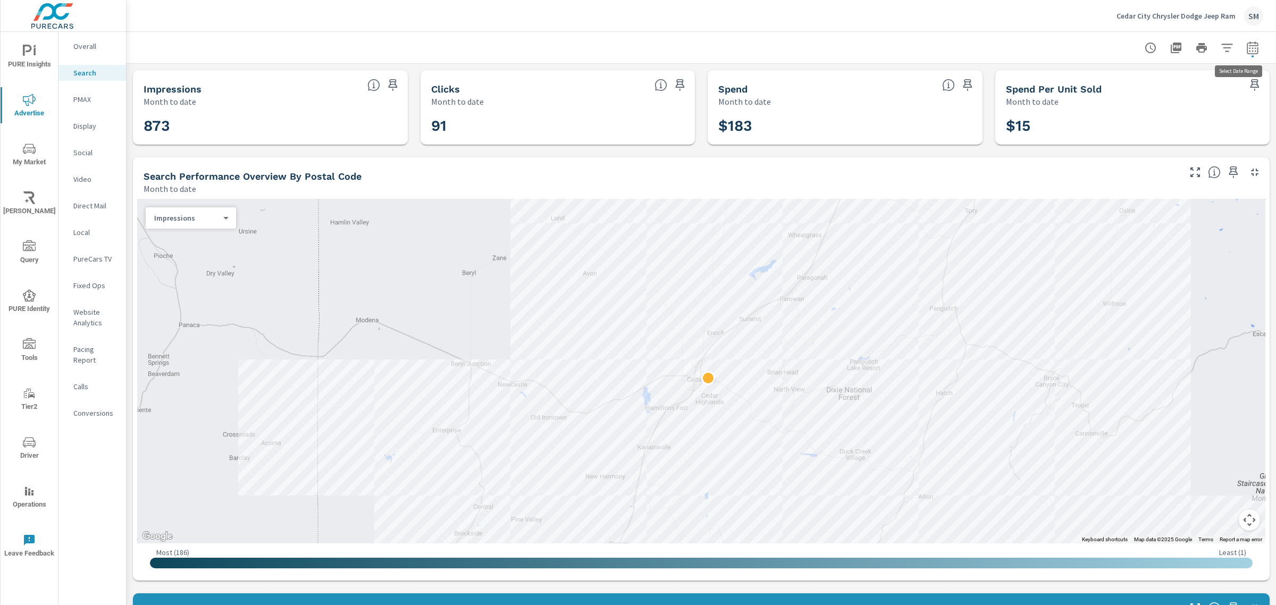
click at [1250, 46] on button "button" at bounding box center [1252, 47] width 21 height 21
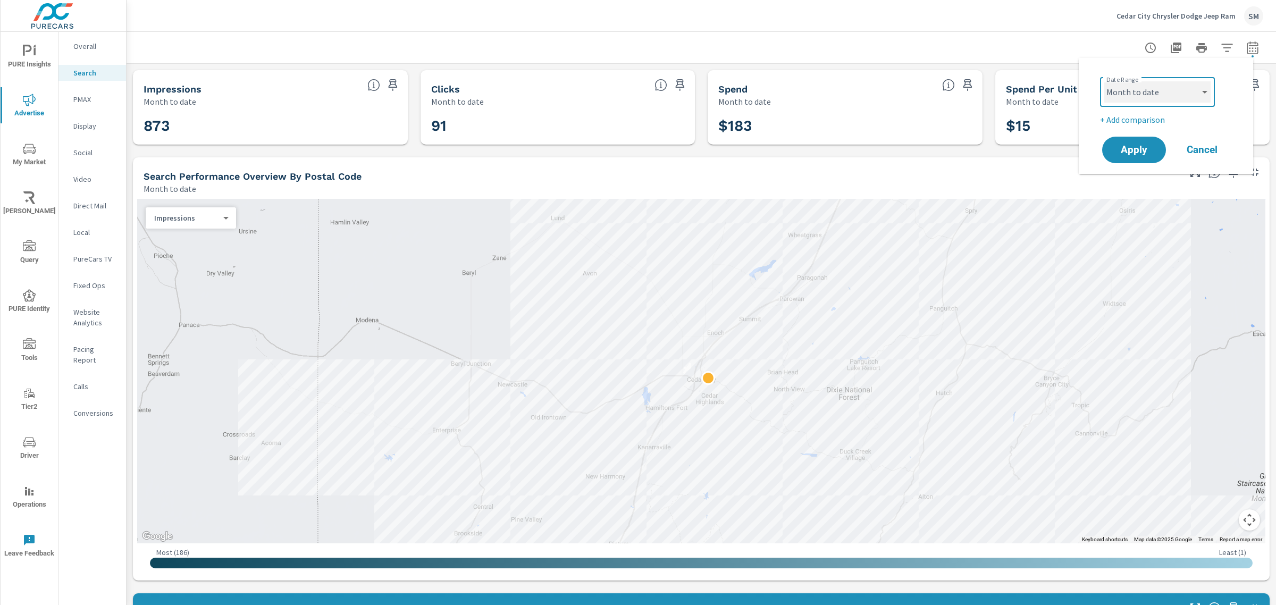
click at [1195, 98] on select "Custom Yesterday Last week Last 7 days Last 14 days Last 30 days Last 45 days L…" at bounding box center [1158, 91] width 106 height 21
click at [1105, 81] on select "Custom Yesterday Last week Last 7 days Last 14 days Last 30 days Last 45 days L…" at bounding box center [1158, 91] width 106 height 21
select select "Last month"
click at [1133, 137] on button "Apply" at bounding box center [1134, 150] width 66 height 28
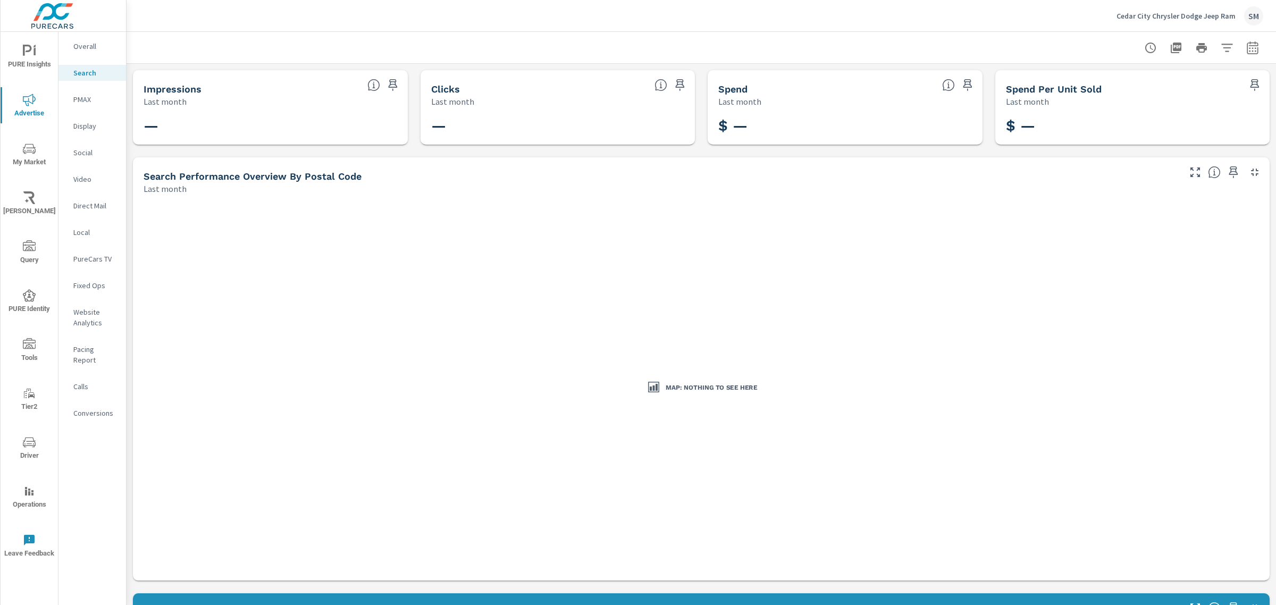
click at [99, 48] on p "Overall" at bounding box center [95, 46] width 44 height 11
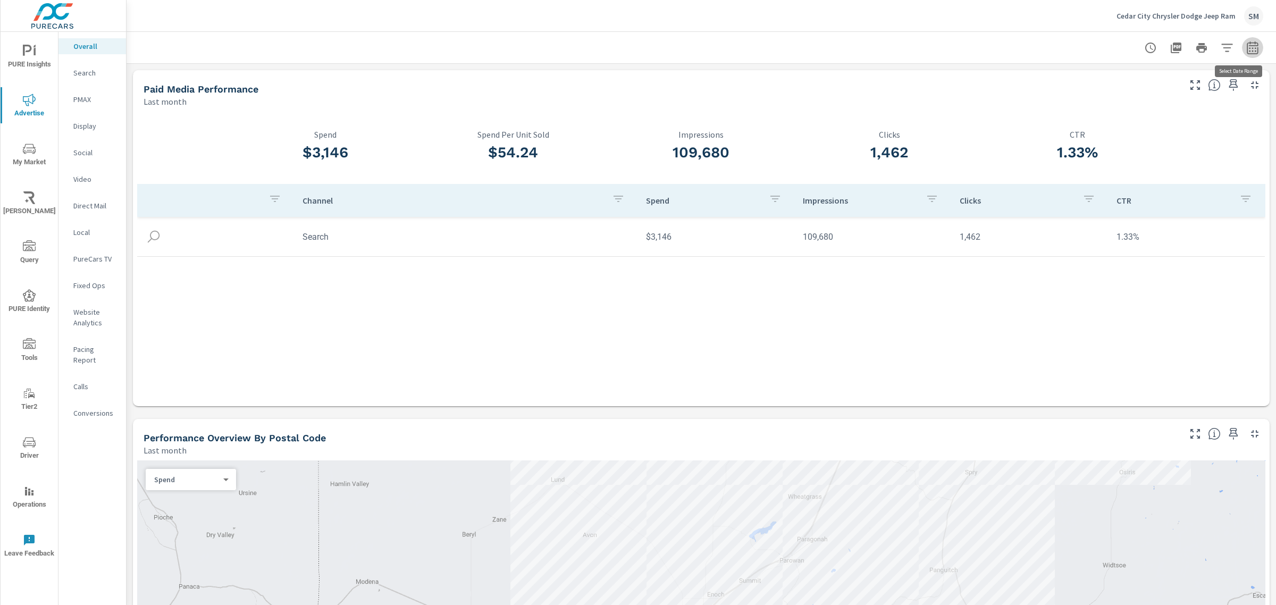
click at [1247, 47] on icon "button" at bounding box center [1253, 47] width 13 height 13
select select "Last month"
click at [979, 62] on div at bounding box center [701, 47] width 1124 height 31
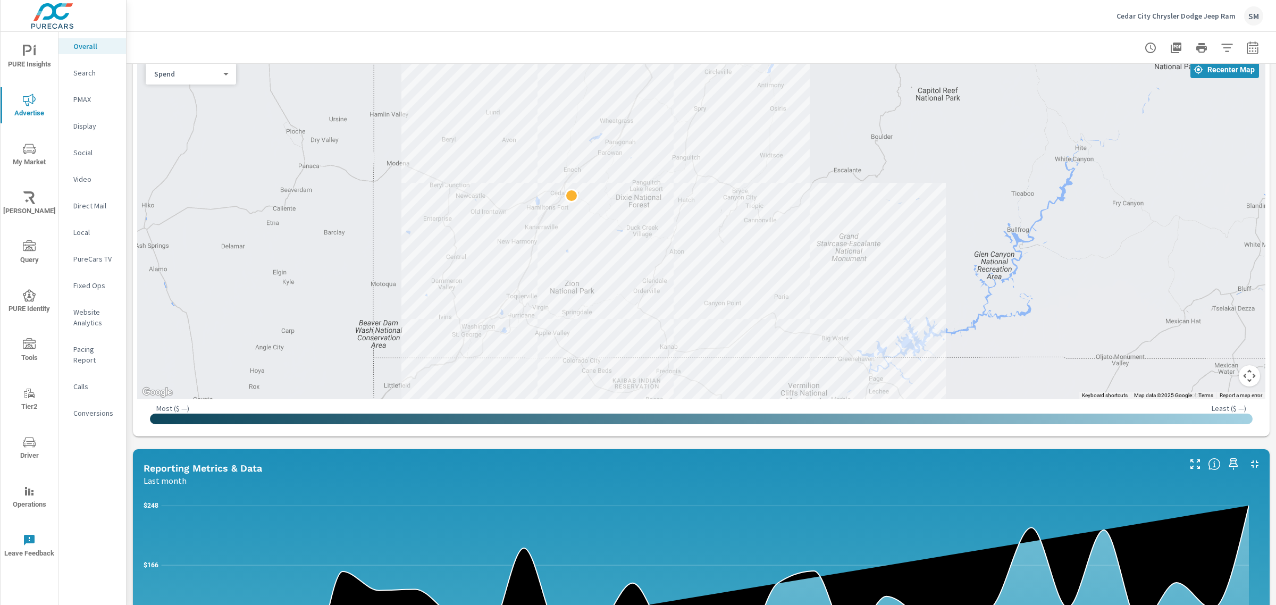
scroll to position [408, 0]
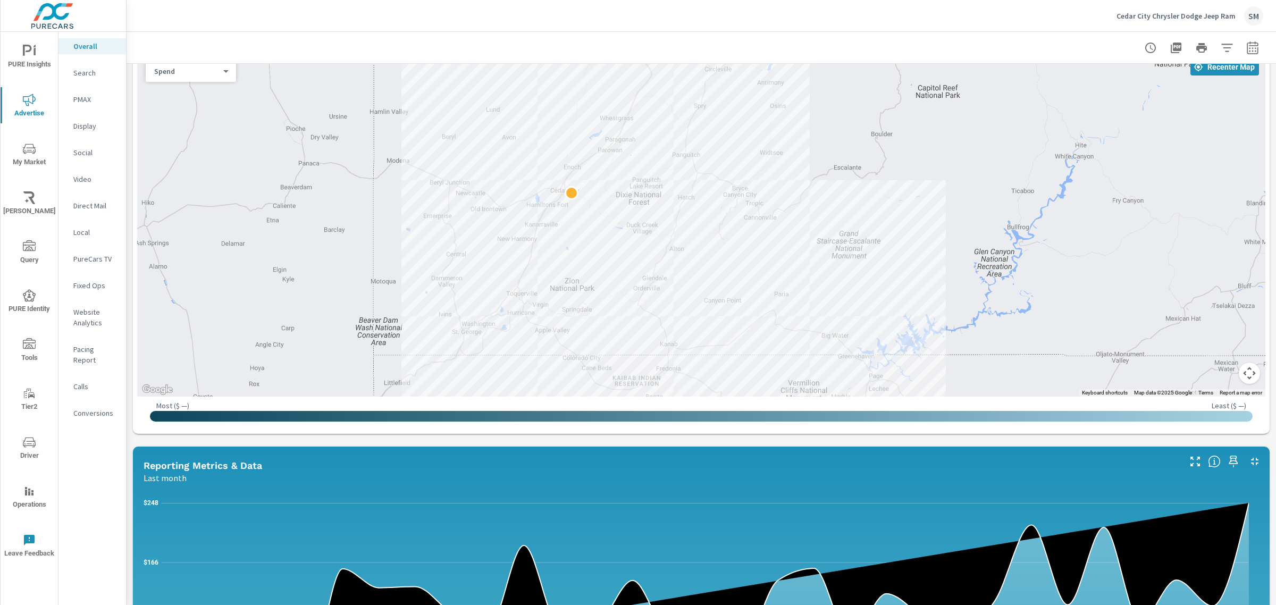
click at [34, 448] on icon "nav menu" at bounding box center [29, 442] width 13 height 13
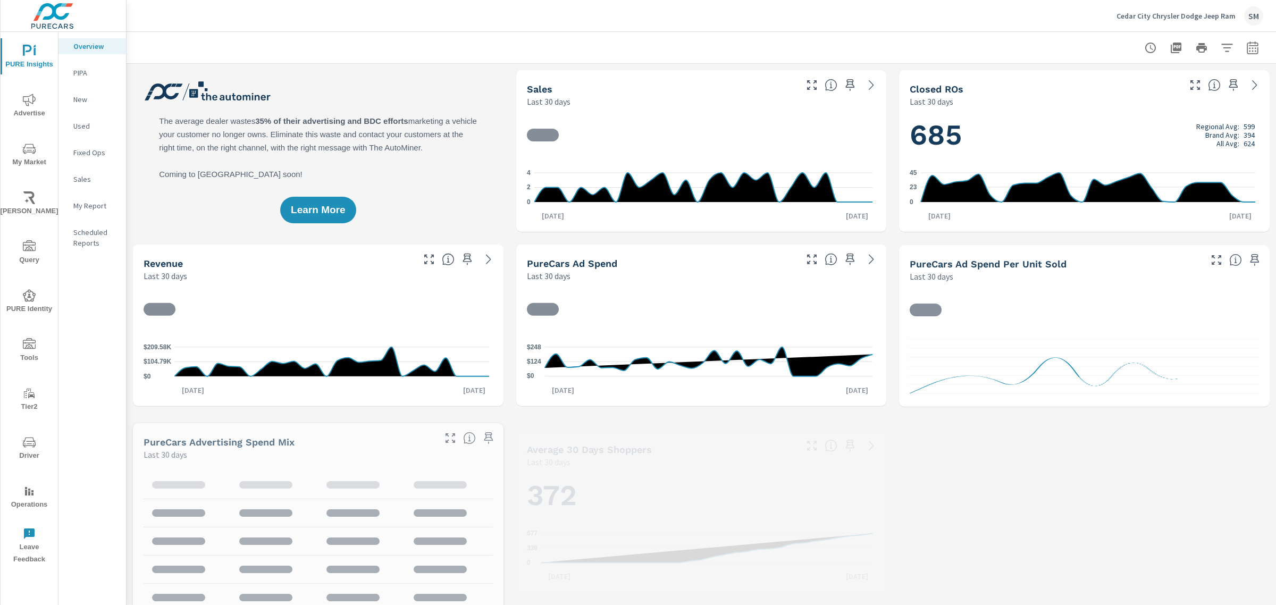
scroll to position [1, 0]
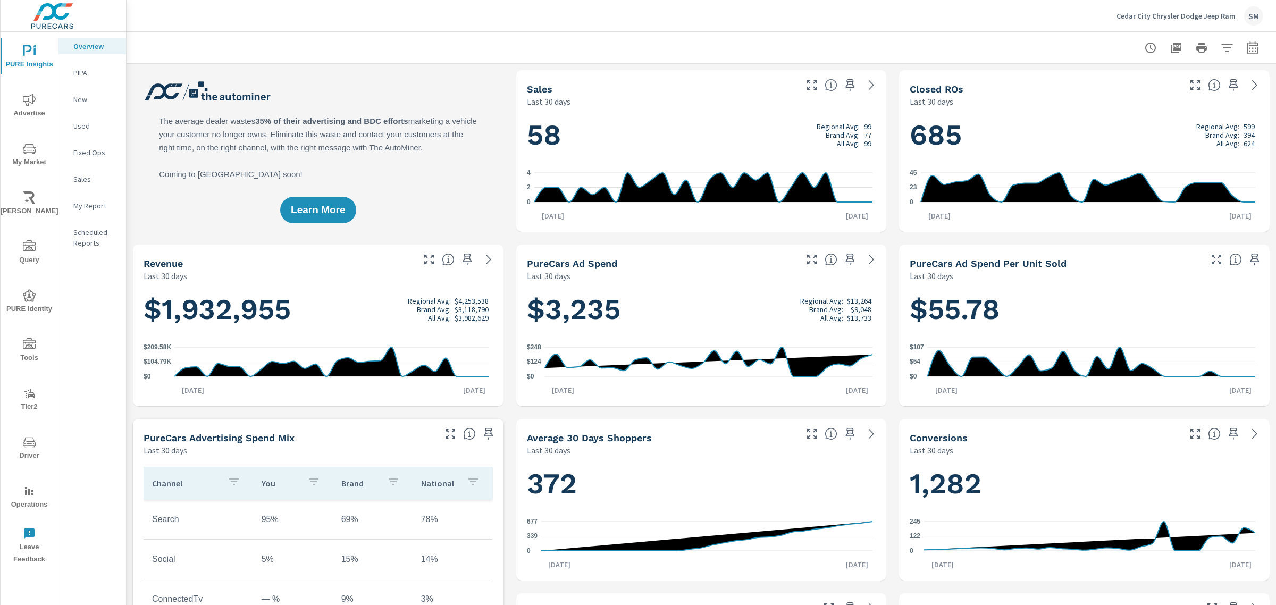
click at [29, 102] on icon "nav menu" at bounding box center [29, 100] width 13 height 12
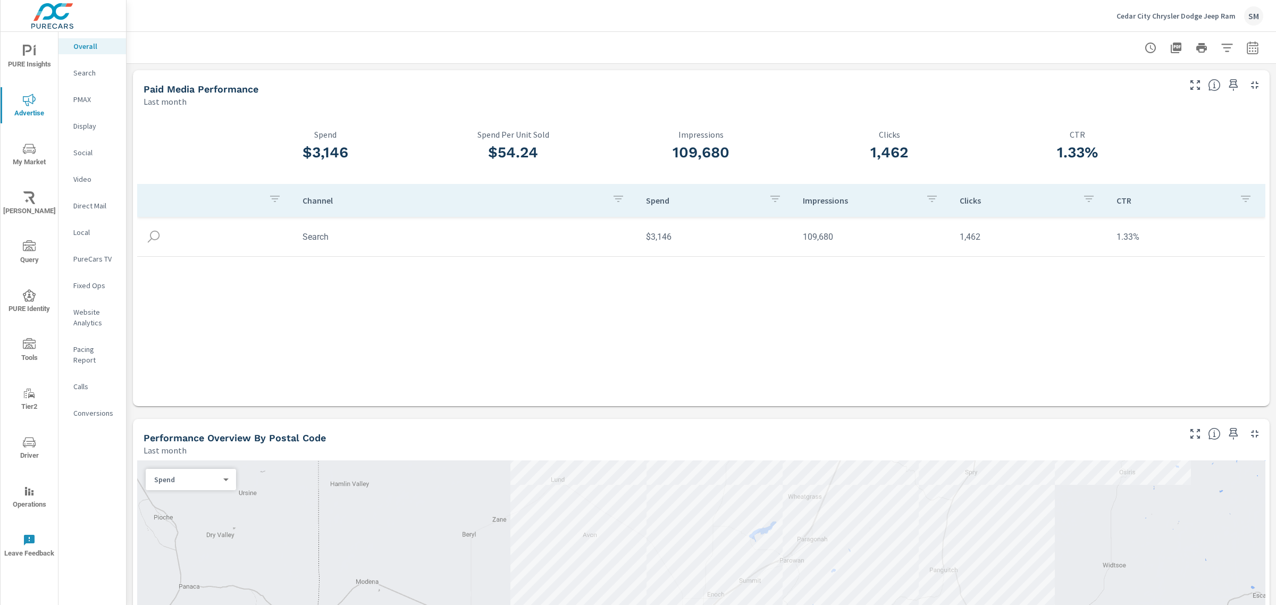
click at [1253, 46] on button "button" at bounding box center [1252, 47] width 21 height 21
select select "Last month"
click at [370, 288] on div "Channel Spend Impressions Clicks CTR Search $3,146 109,680 1,462 1.33%" at bounding box center [701, 285] width 1129 height 202
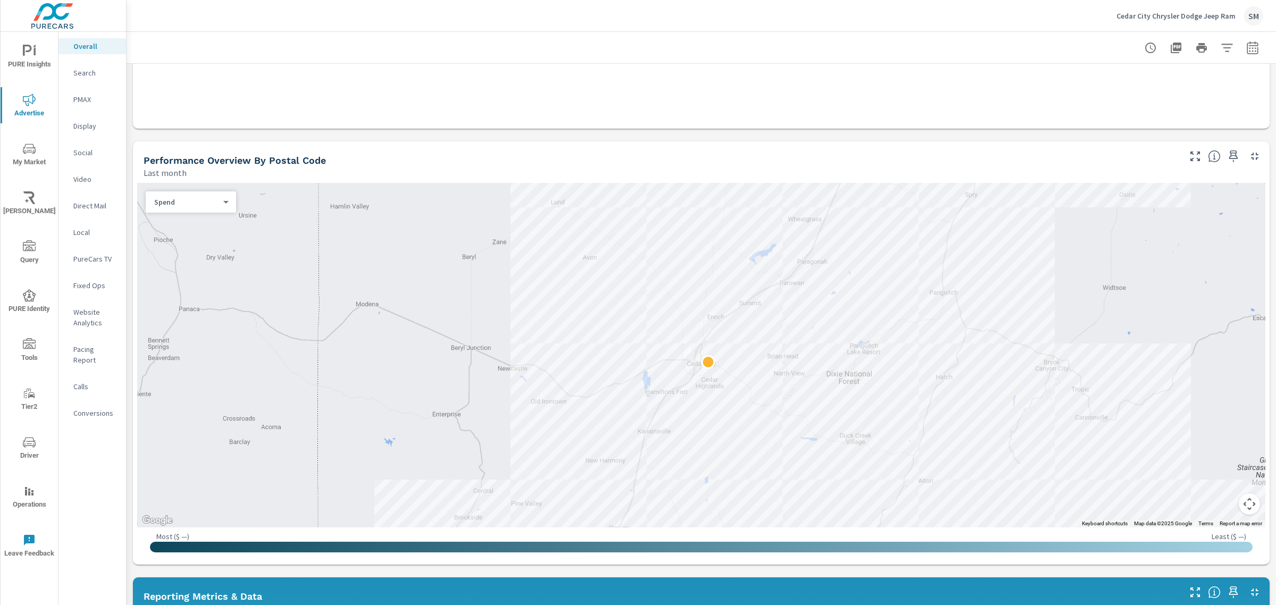
scroll to position [289, 0]
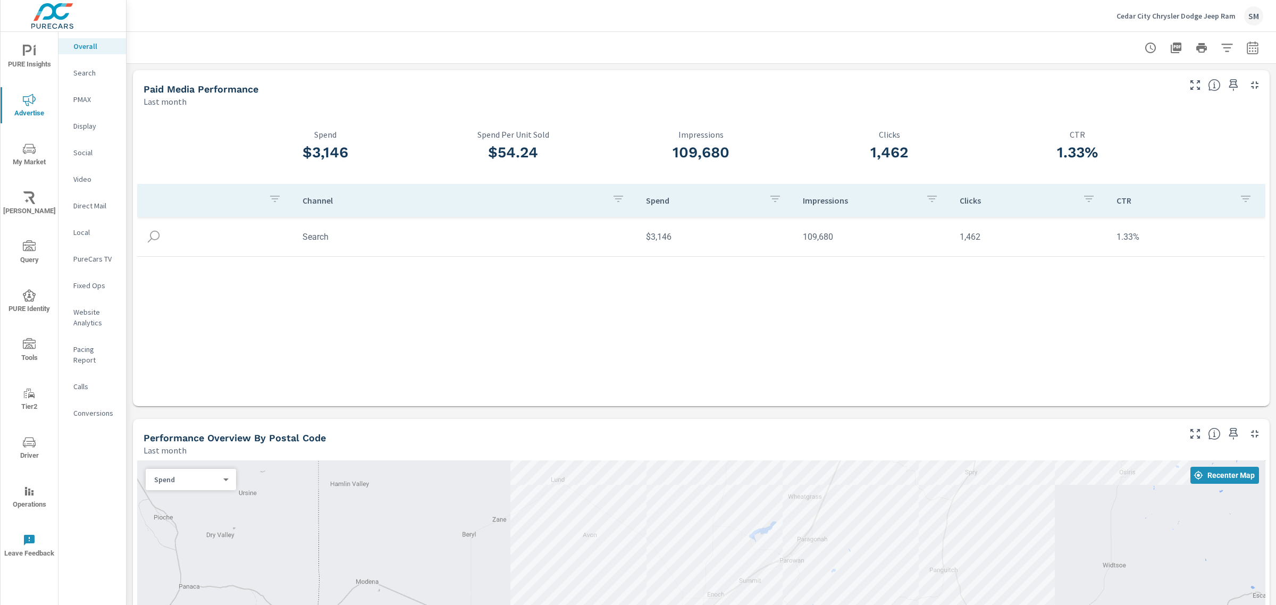
scroll to position [1, 0]
click at [99, 75] on p "Search" at bounding box center [95, 73] width 44 height 11
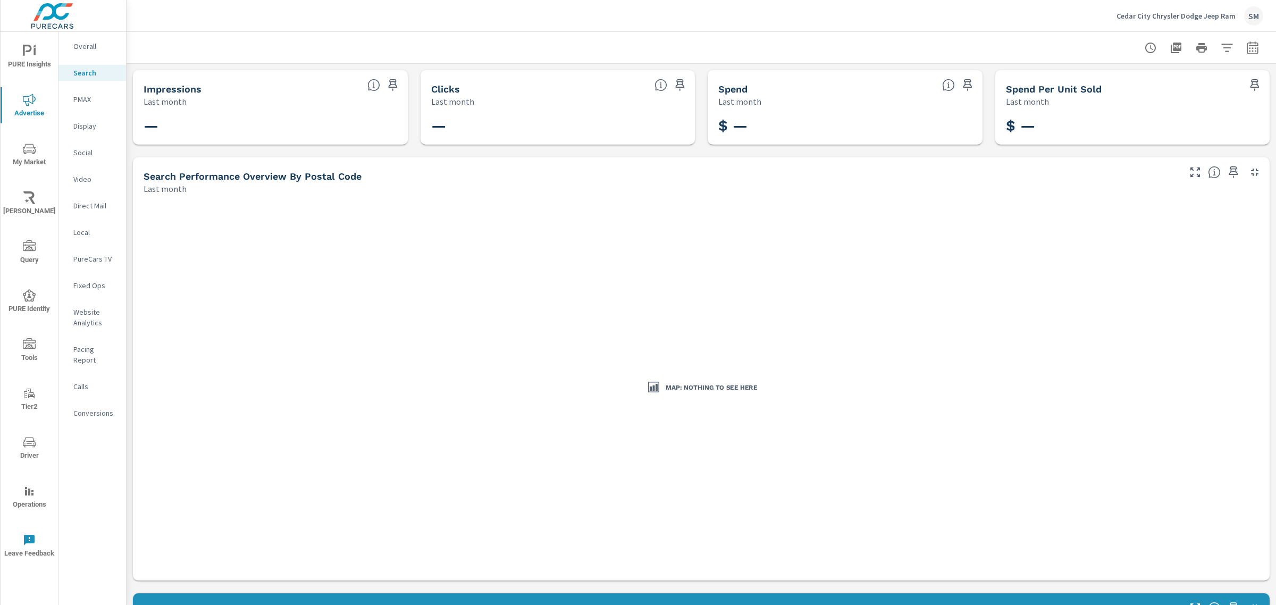
click at [88, 148] on p "Social" at bounding box center [95, 152] width 44 height 11
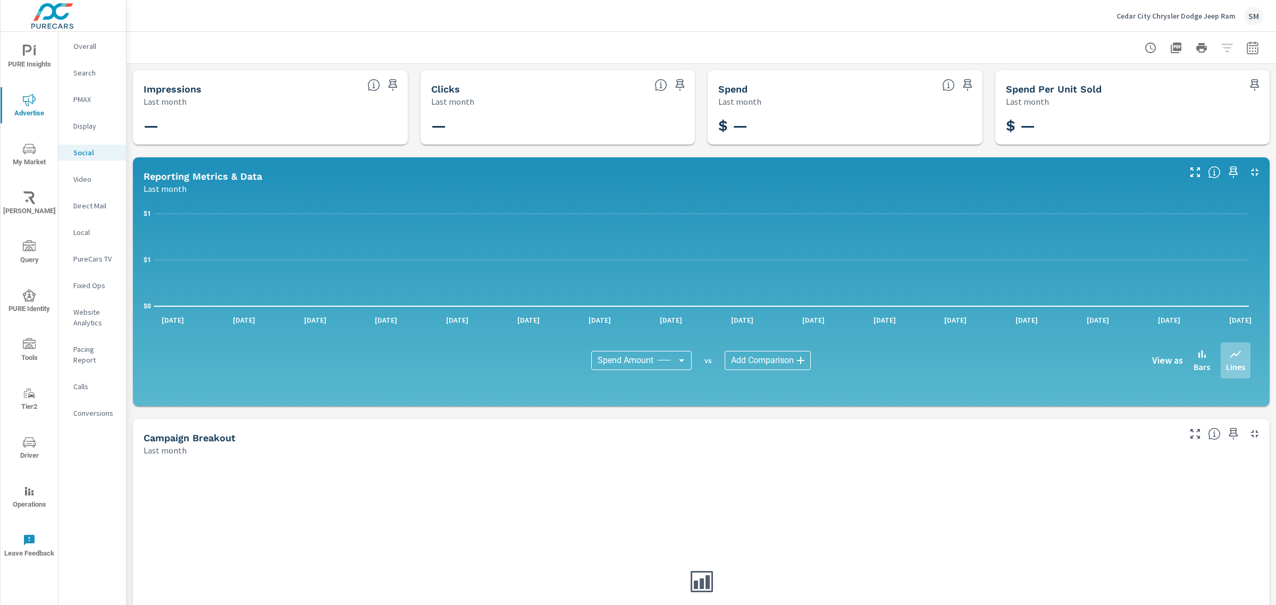
click at [94, 46] on p "Overall" at bounding box center [95, 46] width 44 height 11
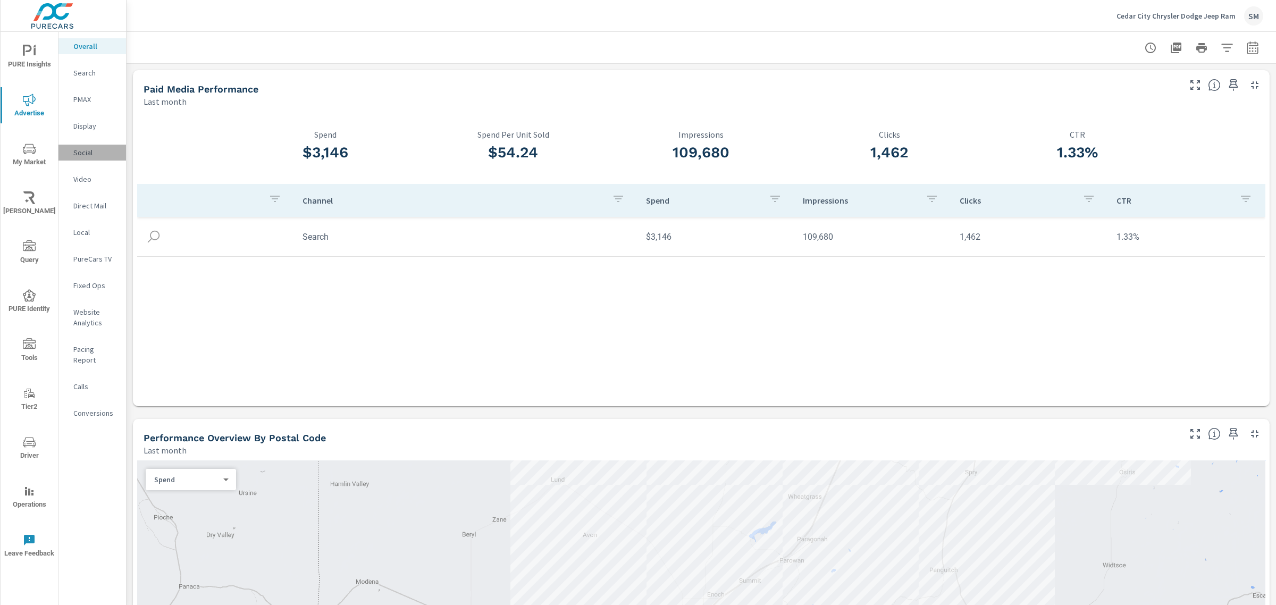
click at [79, 147] on p "Social" at bounding box center [95, 152] width 44 height 11
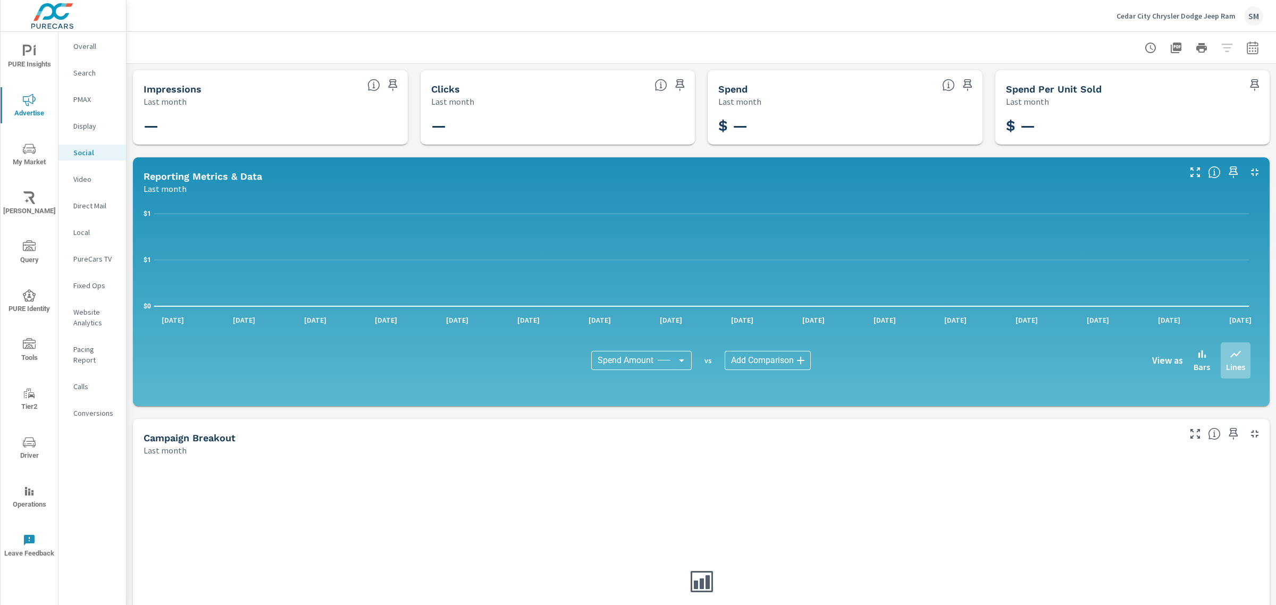
click at [26, 443] on icon "nav menu" at bounding box center [29, 442] width 13 height 13
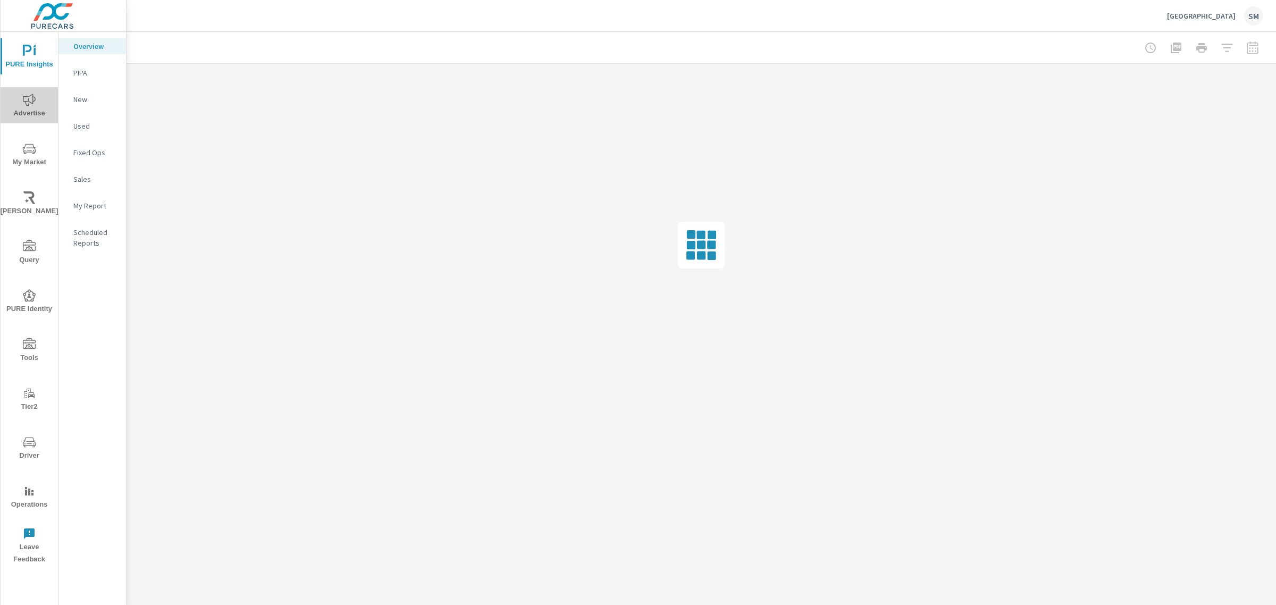
click at [34, 105] on icon "nav menu" at bounding box center [29, 100] width 13 height 13
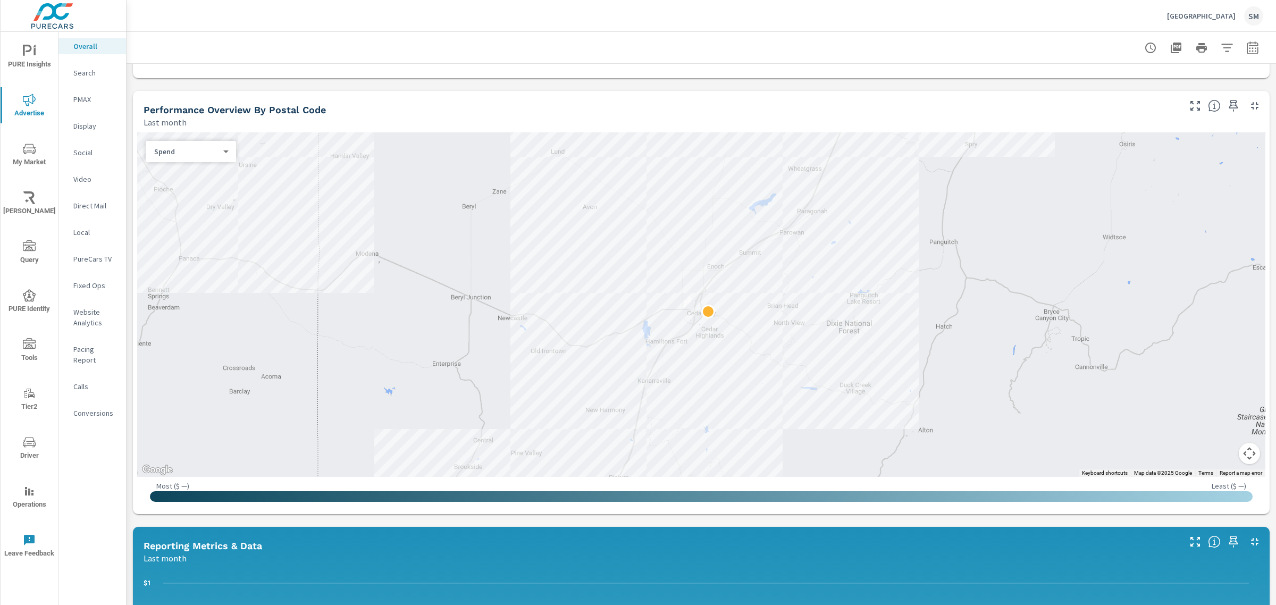
scroll to position [329, 0]
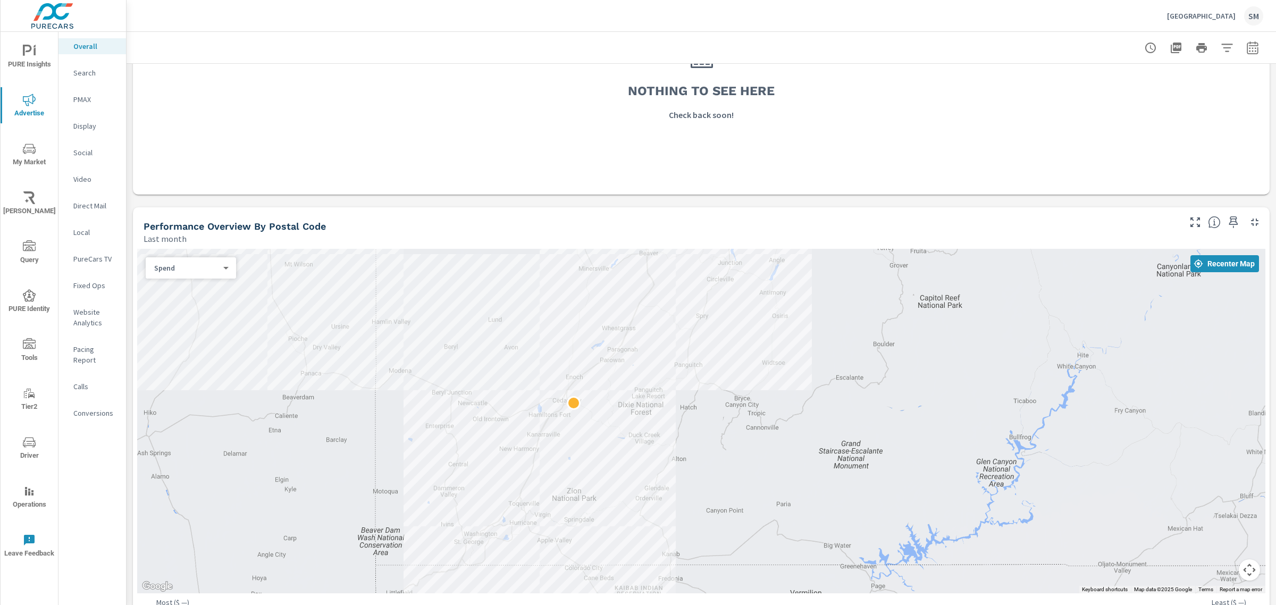
scroll to position [139, 0]
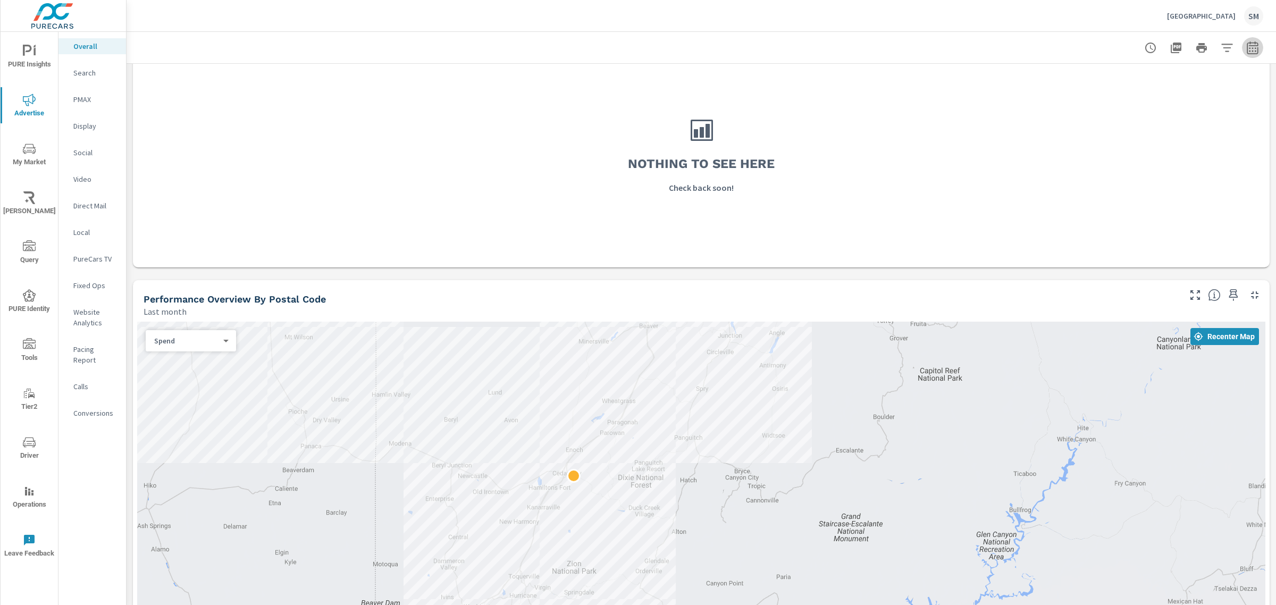
click at [1247, 54] on icon "button" at bounding box center [1252, 47] width 11 height 13
select select "Last month"
click at [1197, 145] on span "Cancel" at bounding box center [1202, 150] width 43 height 10
click at [97, 68] on p "Search" at bounding box center [95, 73] width 44 height 11
